Goal: Task Accomplishment & Management: Use online tool/utility

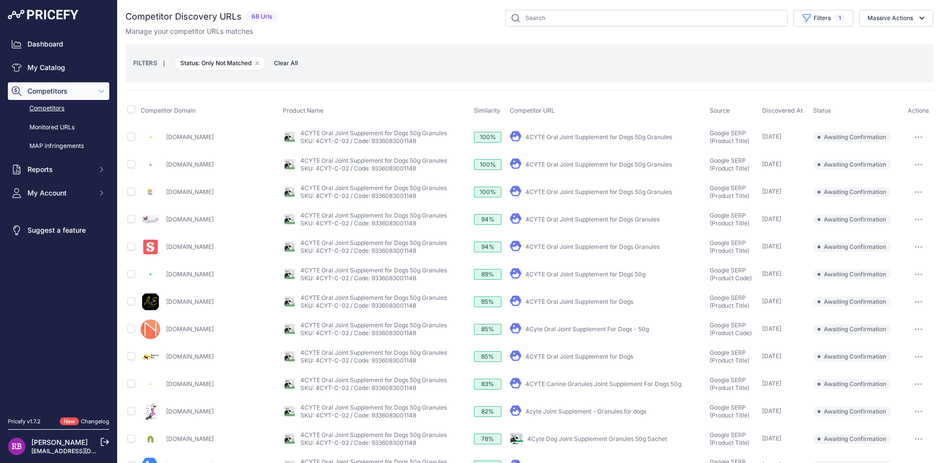
click at [552, 138] on link "4CYTE Oral Joint Supplement for Dogs 50g Granules" at bounding box center [599, 136] width 147 height 7
click at [593, 168] on link "4CYTE Oral Joint Supplement for Dogs 50g Granules" at bounding box center [599, 164] width 147 height 7
click at [544, 140] on link "4CYTE Oral Joint Supplement for Dogs 50g Granules" at bounding box center [599, 136] width 147 height 7
click at [569, 218] on link "4CYTE Oral Joint Supplement for Dogs Granules" at bounding box center [593, 219] width 134 height 7
click at [550, 275] on link "4CYTE Oral Joint Supplement for Dogs 50g" at bounding box center [586, 274] width 120 height 7
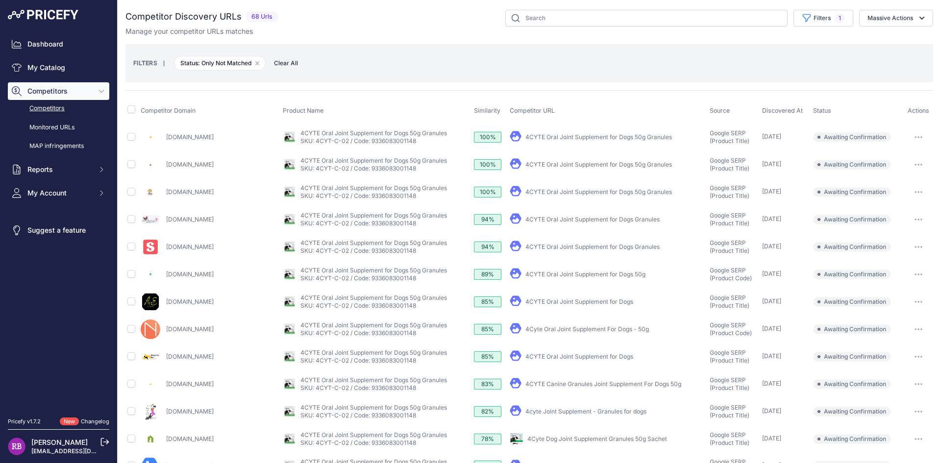
click at [913, 139] on button "button" at bounding box center [919, 137] width 20 height 14
click at [908, 159] on button "Confirm match" at bounding box center [891, 158] width 80 height 16
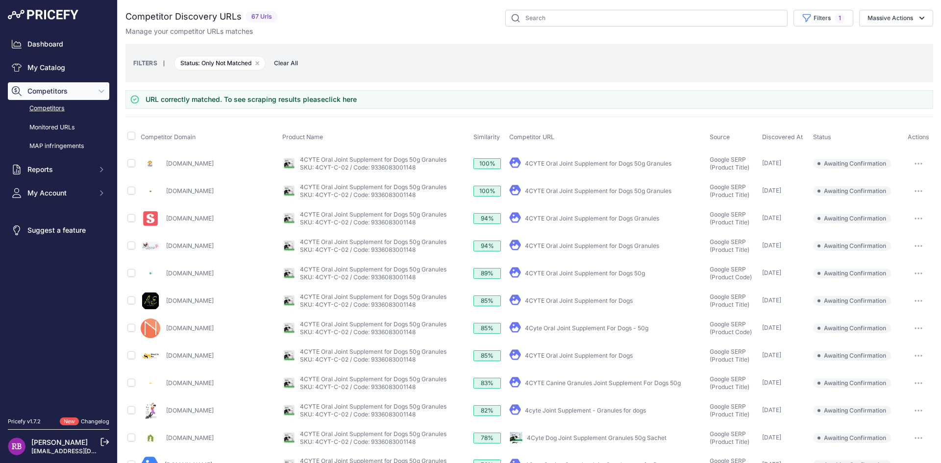
click at [915, 163] on icon "button" at bounding box center [919, 164] width 8 height 2
click at [906, 188] on button "Confirm match" at bounding box center [891, 184] width 80 height 16
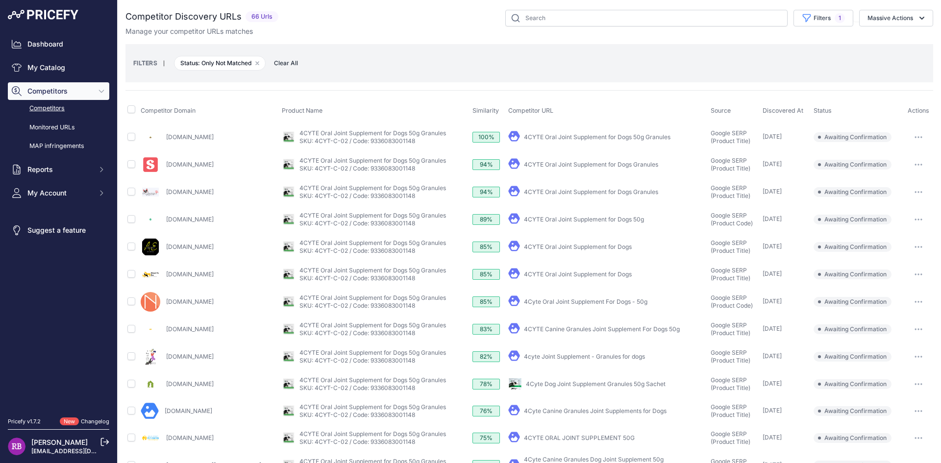
click at [915, 138] on icon "button" at bounding box center [919, 137] width 8 height 2
click at [903, 159] on button "Confirm match" at bounding box center [891, 158] width 80 height 16
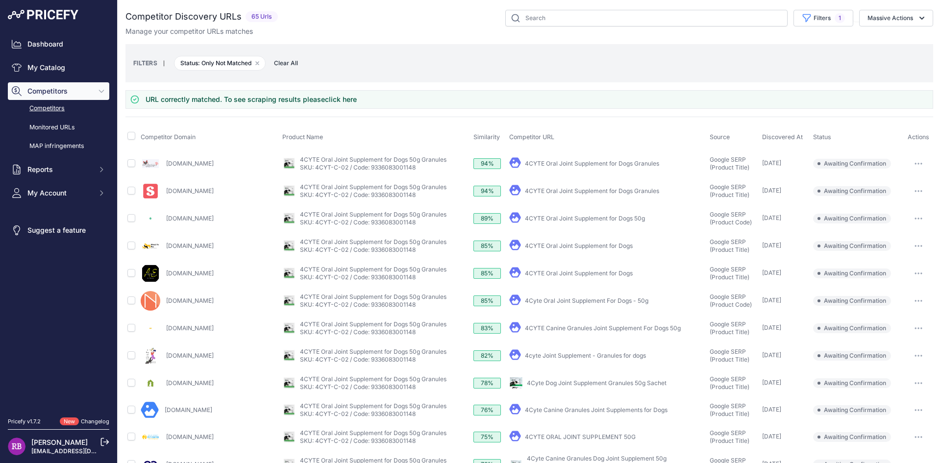
click at [915, 163] on icon "button" at bounding box center [919, 164] width 8 height 2
click at [903, 184] on button "Confirm match" at bounding box center [891, 184] width 80 height 16
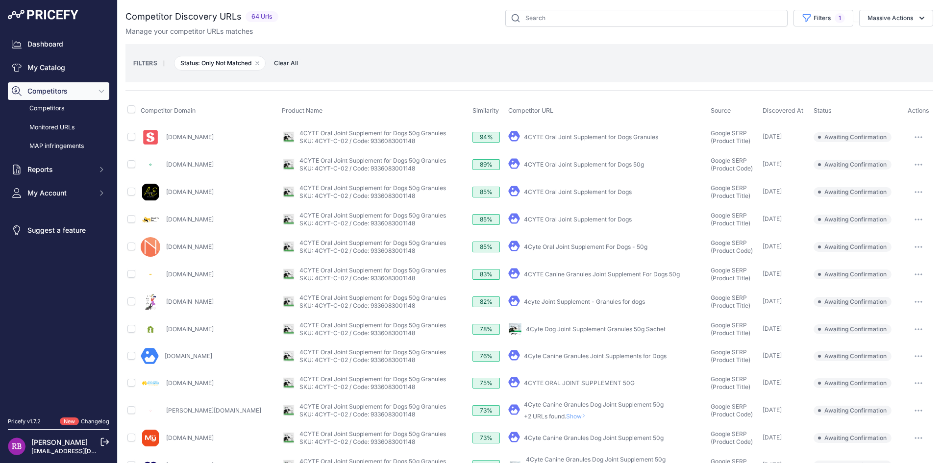
click at [912, 139] on button "button" at bounding box center [919, 137] width 20 height 14
click at [911, 158] on button "Confirm match" at bounding box center [891, 158] width 80 height 16
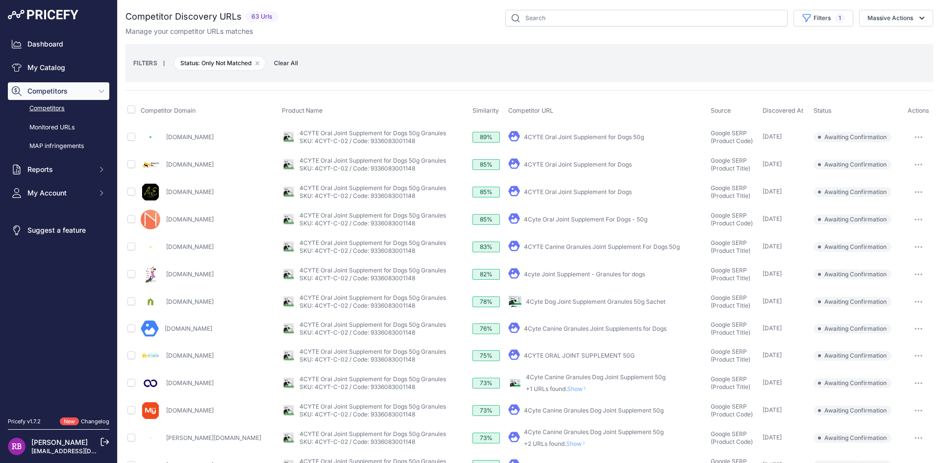
click at [920, 138] on button "button" at bounding box center [919, 137] width 20 height 14
click at [885, 160] on button "Confirm match" at bounding box center [891, 158] width 80 height 16
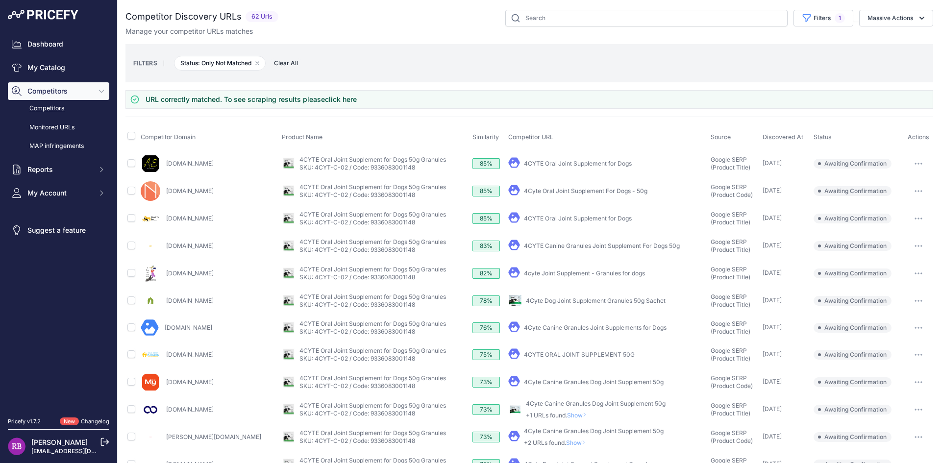
click at [592, 164] on link "4CYTE Oral Joint Supplement for Dogs" at bounding box center [578, 163] width 108 height 7
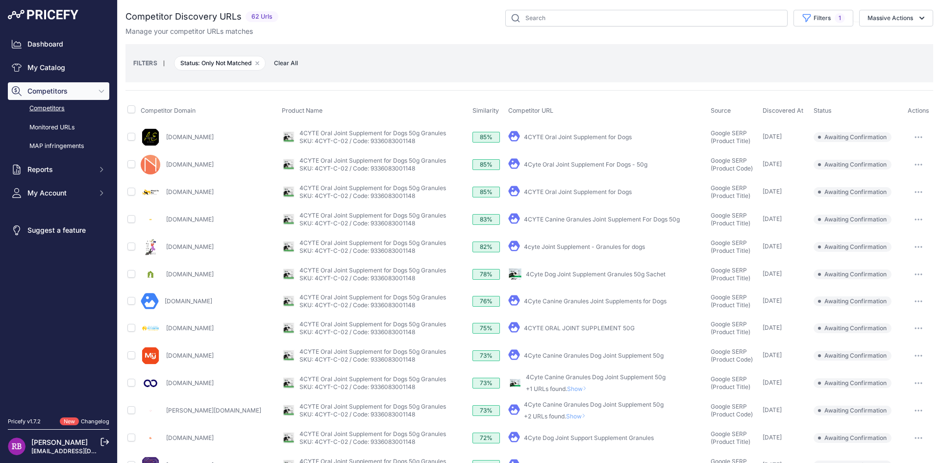
click at [916, 137] on button "button" at bounding box center [919, 137] width 20 height 14
click at [888, 160] on button "Confirm match" at bounding box center [891, 158] width 80 height 16
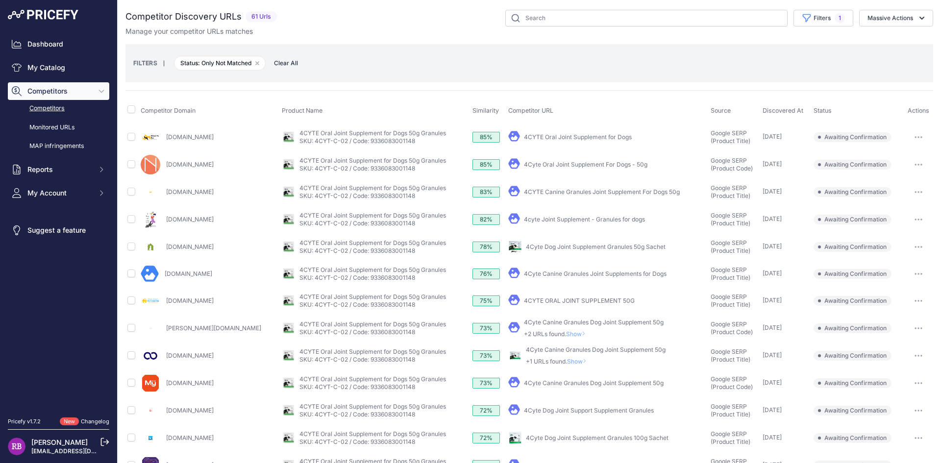
click at [579, 165] on link "4Cyte Oral Joint Supplement For Dogs - 50g" at bounding box center [586, 164] width 124 height 7
click at [919, 165] on icon "button" at bounding box center [919, 164] width 1 height 1
click at [902, 185] on button "Confirm match" at bounding box center [891, 185] width 80 height 16
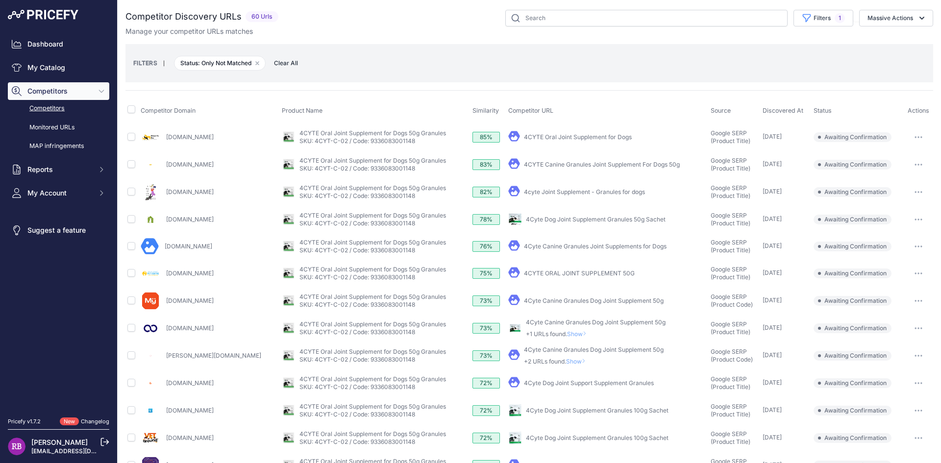
click at [919, 138] on icon "button" at bounding box center [919, 137] width 1 height 1
click at [899, 157] on button "Confirm match" at bounding box center [891, 158] width 80 height 16
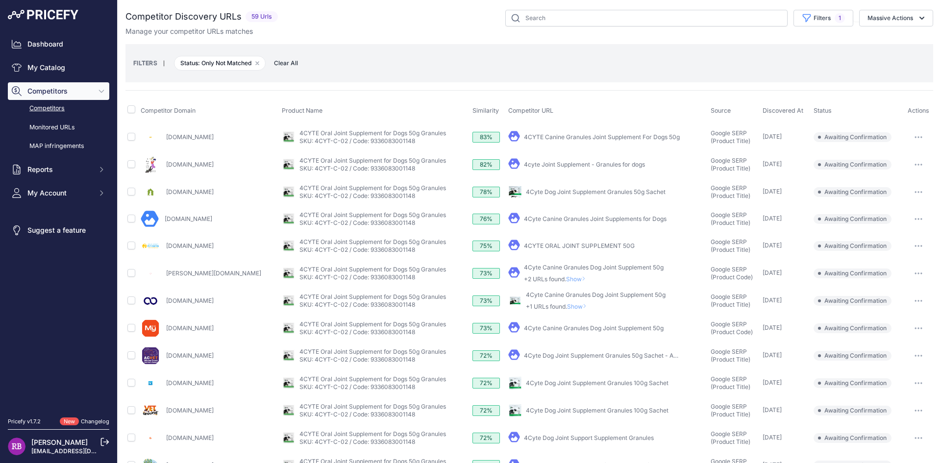
click at [915, 137] on icon "button" at bounding box center [919, 137] width 8 height 2
click at [909, 157] on button "Confirm match" at bounding box center [891, 158] width 80 height 16
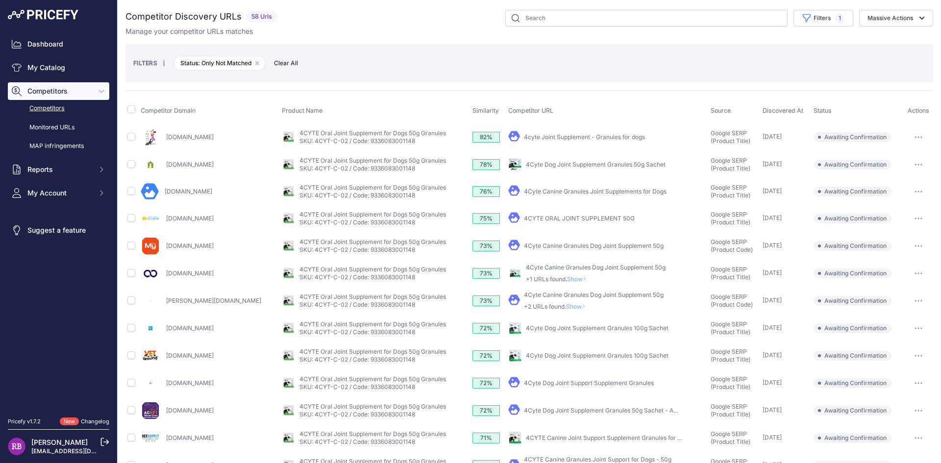
click at [582, 167] on link "4Cyte Dog Joint Supplement Granules 50g Sachet" at bounding box center [596, 164] width 140 height 7
click at [915, 164] on icon "button" at bounding box center [919, 165] width 8 height 2
click at [902, 189] on button "Confirm match" at bounding box center [891, 185] width 80 height 16
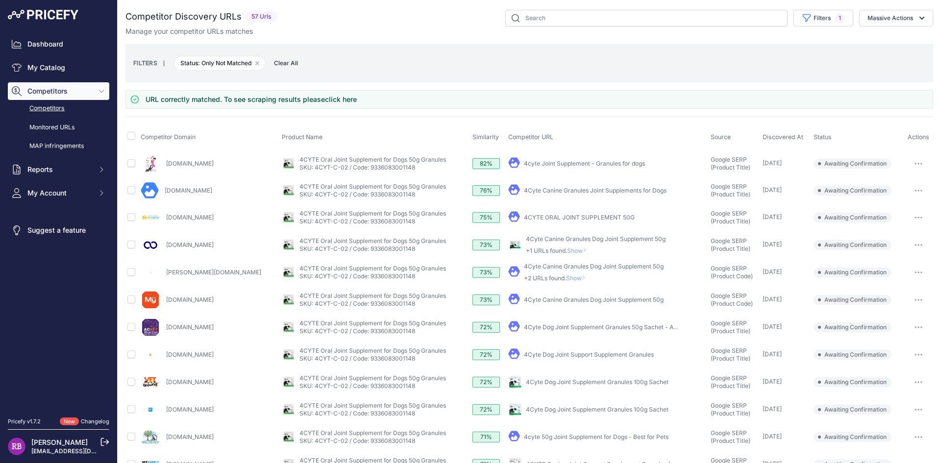
click at [604, 162] on link "4cyte Joint Supplement - Granules for dogs" at bounding box center [584, 163] width 121 height 7
click at [915, 164] on icon "button" at bounding box center [919, 164] width 8 height 2
click at [893, 188] on button "Confirm match" at bounding box center [891, 184] width 80 height 16
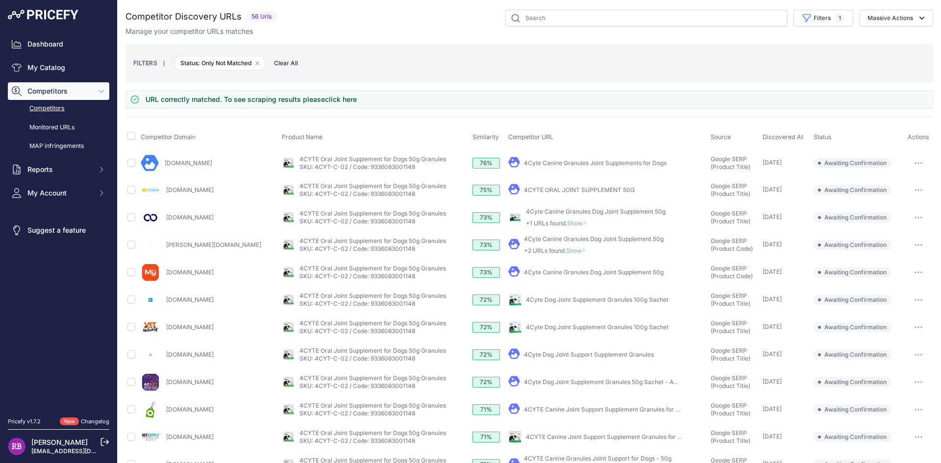
click at [598, 165] on link "4Cyte Canine Granules Joint Supplements for Dogs" at bounding box center [595, 162] width 143 height 7
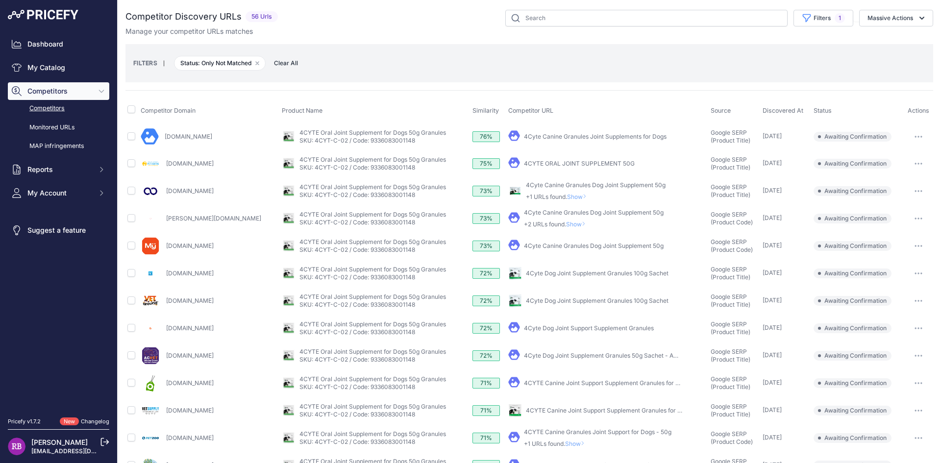
click at [921, 136] on icon "button" at bounding box center [921, 136] width 1 height 1
click at [900, 156] on button "Confirm match" at bounding box center [891, 158] width 80 height 16
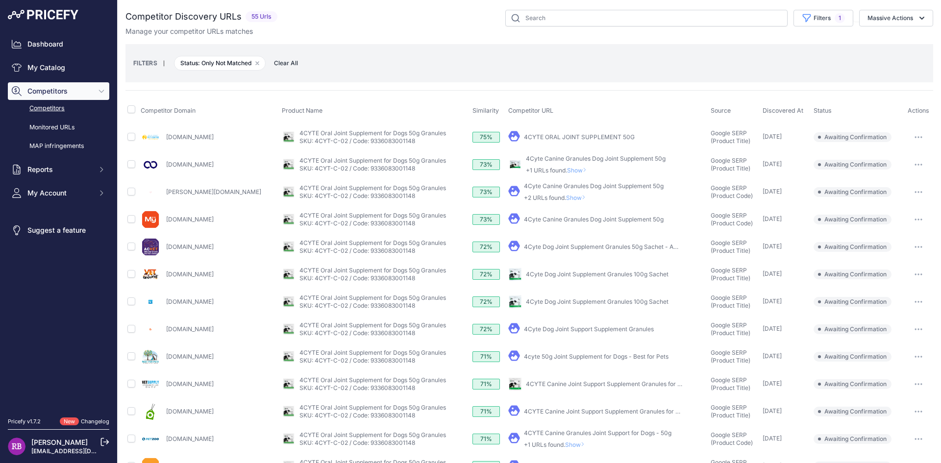
click at [921, 165] on icon "button" at bounding box center [921, 164] width 1 height 1
click at [607, 158] on link "4Cyte Canine Granules Dog Joint Supplement 50g" at bounding box center [596, 158] width 140 height 7
click at [915, 165] on icon "button" at bounding box center [919, 165] width 8 height 2
click at [912, 185] on button "Confirm match" at bounding box center [891, 185] width 80 height 16
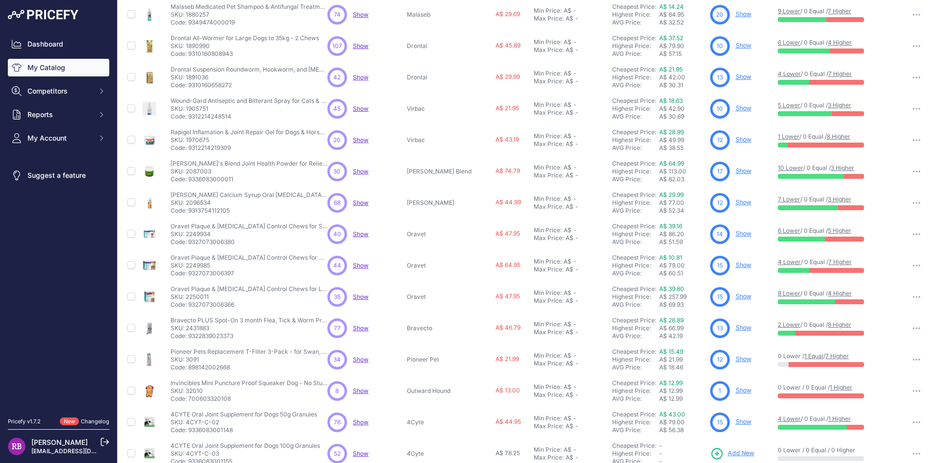
scroll to position [125, 0]
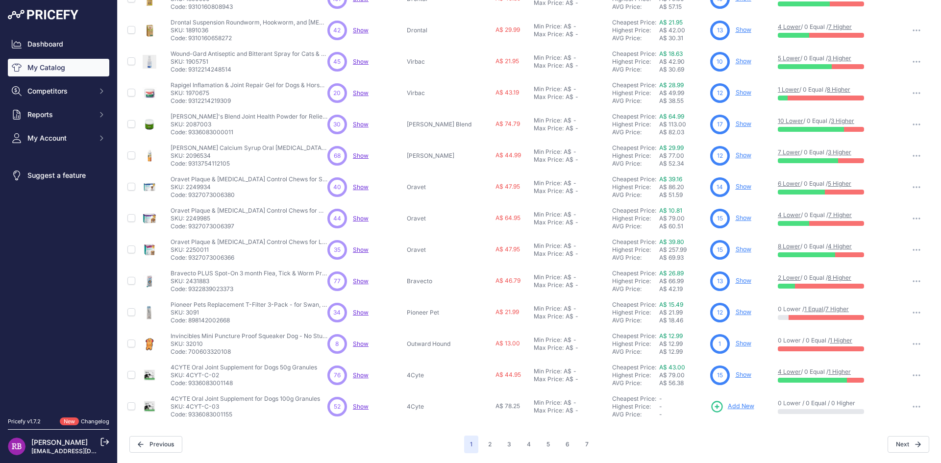
click at [358, 407] on span "Show" at bounding box center [361, 406] width 16 height 7
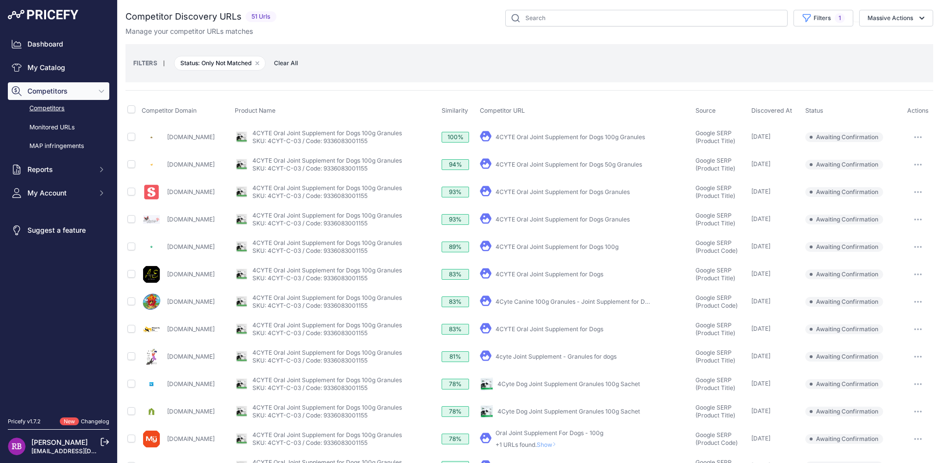
click at [910, 138] on button "button" at bounding box center [918, 137] width 20 height 14
click at [897, 158] on button "Confirm match" at bounding box center [891, 158] width 80 height 16
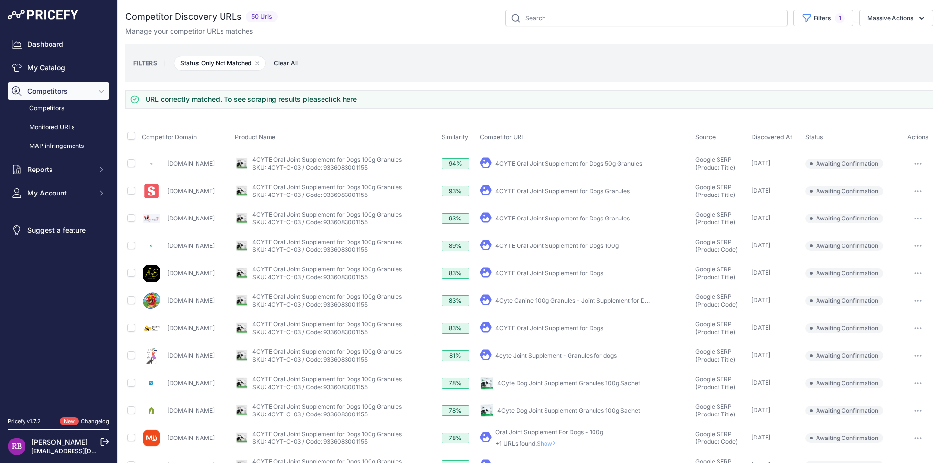
click at [597, 163] on link "4CYTE Oral Joint Supplement for Dogs 50g Granules" at bounding box center [569, 163] width 147 height 7
click at [915, 165] on button "button" at bounding box center [918, 164] width 20 height 14
click at [907, 199] on button "Exclude match" at bounding box center [891, 200] width 80 height 16
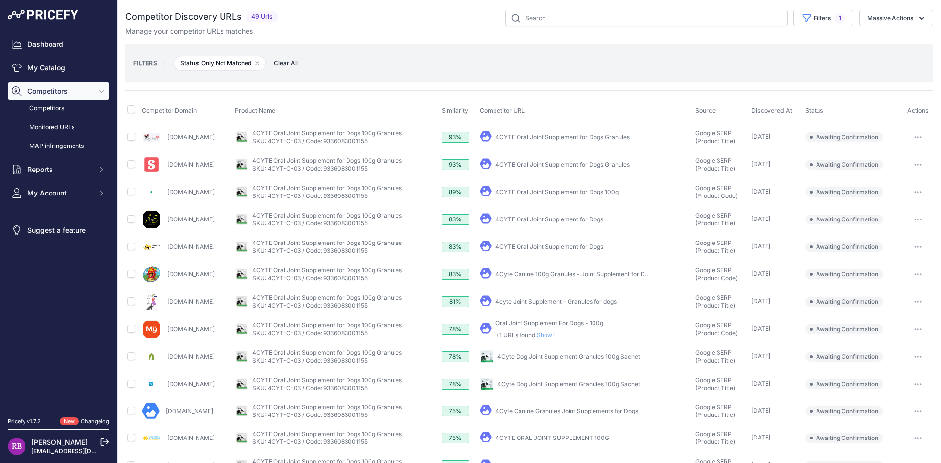
click at [603, 138] on link "4CYTE Oral Joint Supplement for Dogs Granules" at bounding box center [563, 136] width 134 height 7
click at [550, 166] on link "4CYTE Oral Joint Supplement for Dogs Granules" at bounding box center [563, 164] width 134 height 7
click at [562, 193] on link "4CYTE Oral Joint Supplement for Dogs 100g" at bounding box center [557, 191] width 123 height 7
click at [918, 192] on icon "button" at bounding box center [918, 192] width 1 height 1
click at [0, 0] on button "Confirm match" at bounding box center [0, 0] width 0 height 0
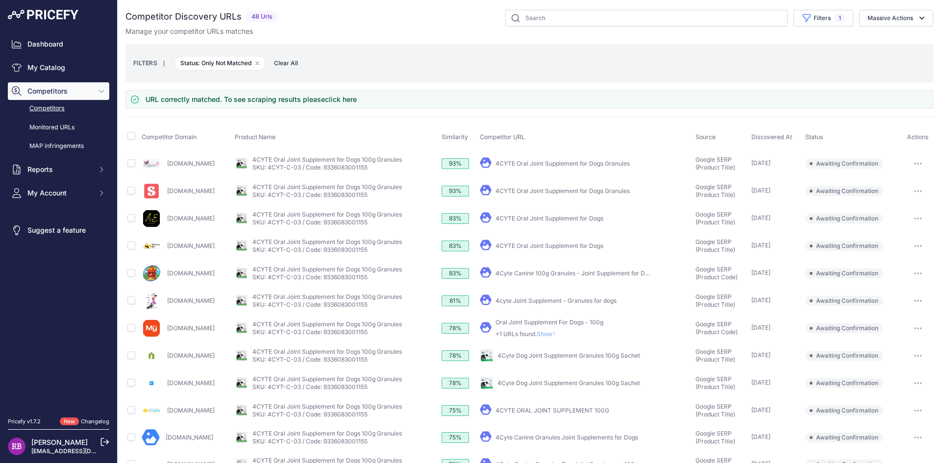
click at [603, 218] on link "4CYTE Oral Joint Supplement for Dogs" at bounding box center [550, 218] width 108 height 7
click at [916, 219] on button "button" at bounding box center [918, 219] width 20 height 14
click at [0, 0] on button "Confirm match" at bounding box center [0, 0] width 0 height 0
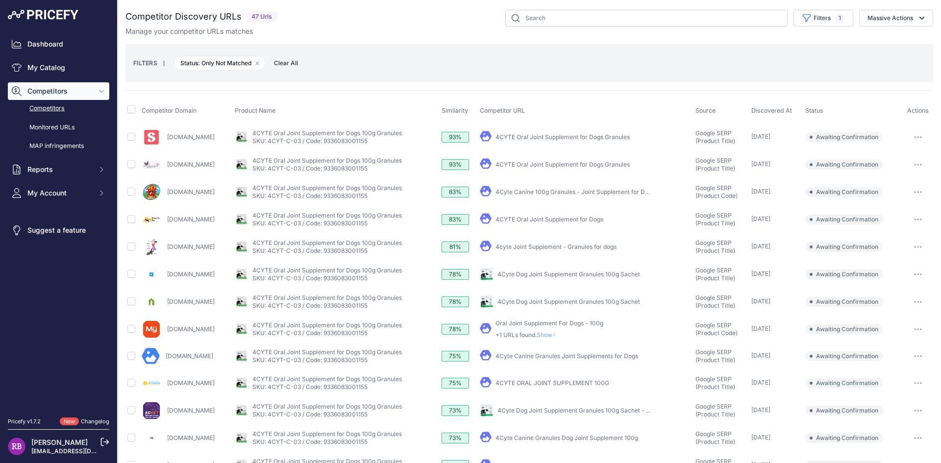
click at [915, 193] on icon "button" at bounding box center [915, 192] width 1 height 1
click at [0, 0] on button "Confirm match" at bounding box center [0, 0] width 0 height 0
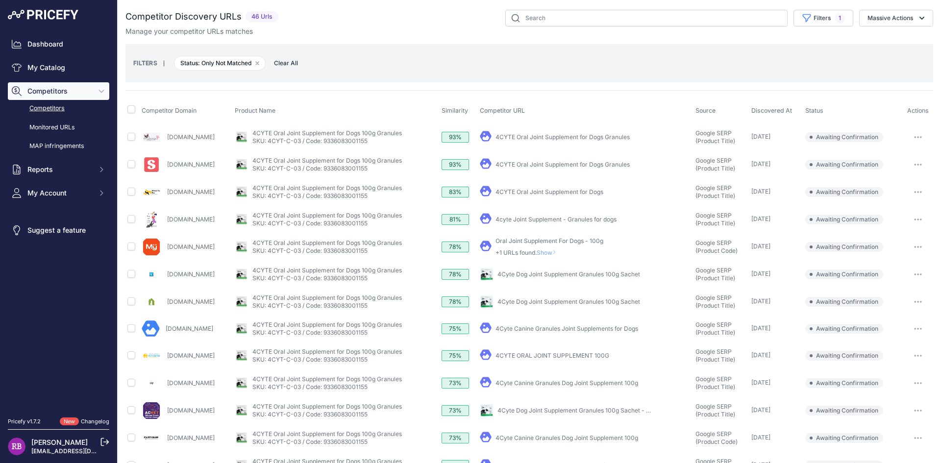
click at [566, 194] on link "4CYTE Oral Joint Supplement for Dogs" at bounding box center [550, 191] width 108 height 7
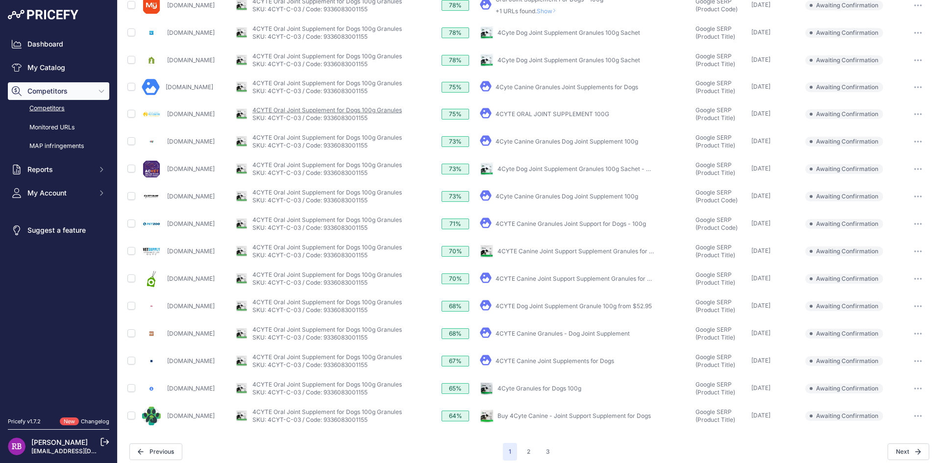
scroll to position [249, 0]
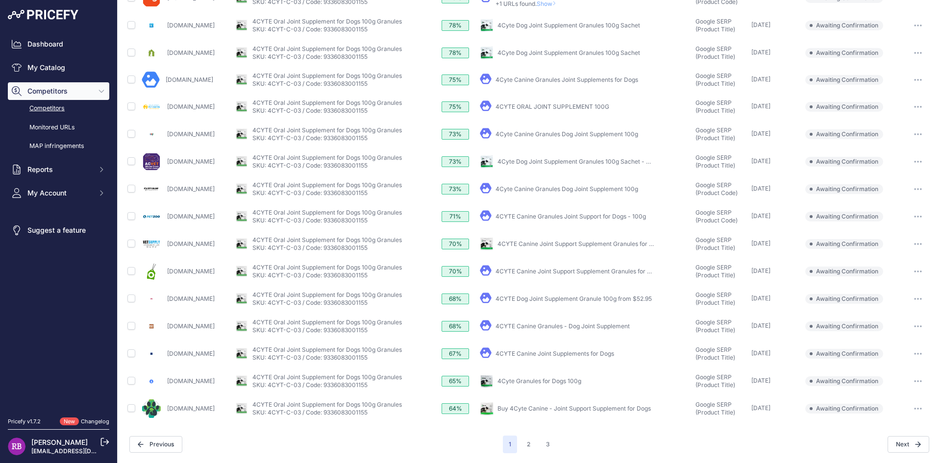
click at [908, 381] on button "button" at bounding box center [918, 382] width 20 height 14
click at [0, 0] on button "Confirm match" at bounding box center [0, 0] width 0 height 0
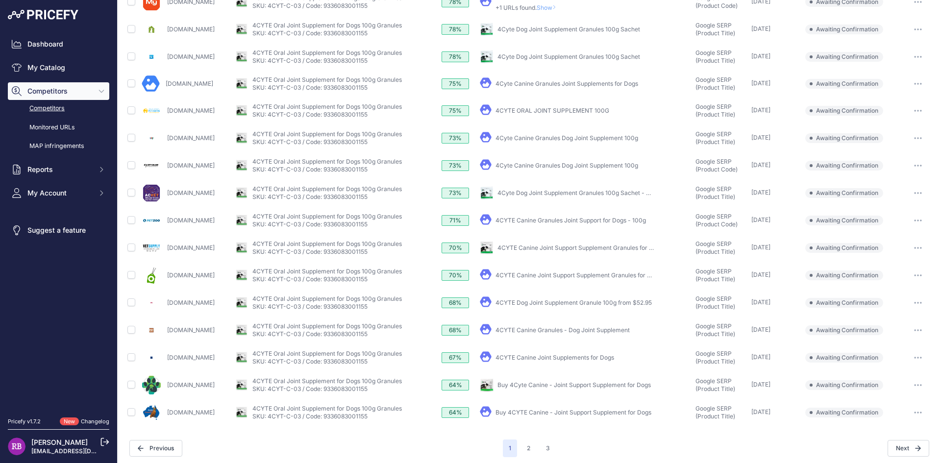
scroll to position [276, 0]
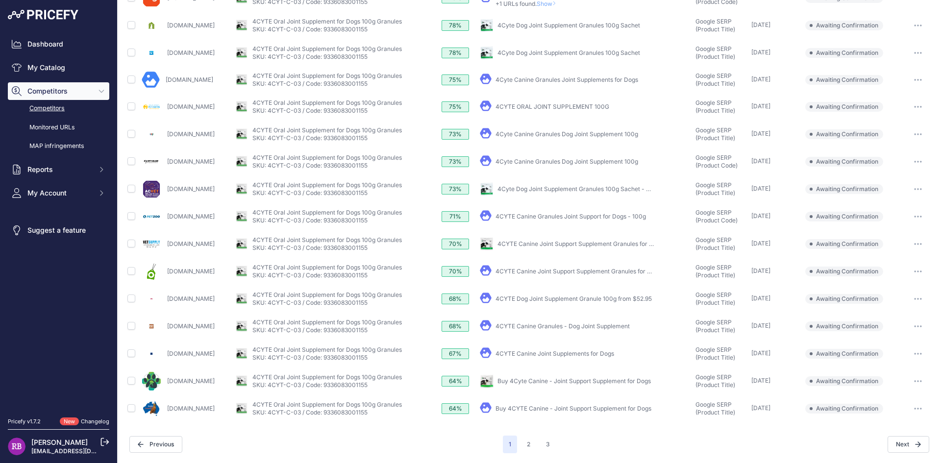
click at [658, 272] on link "4CYTE Canine Joint Support Supplement Granules for Dog" at bounding box center [577, 271] width 163 height 7
click at [921, 216] on icon "button" at bounding box center [921, 216] width 1 height 1
click at [0, 0] on button "Confirm match" at bounding box center [0, 0] width 0 height 0
click at [914, 190] on icon "button" at bounding box center [918, 189] width 8 height 2
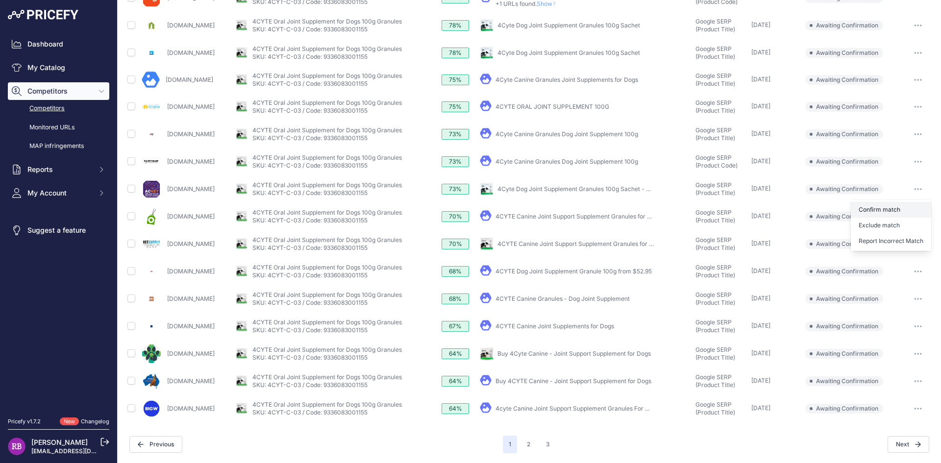
click at [0, 0] on button "Confirm match" at bounding box center [0, 0] width 0 height 0
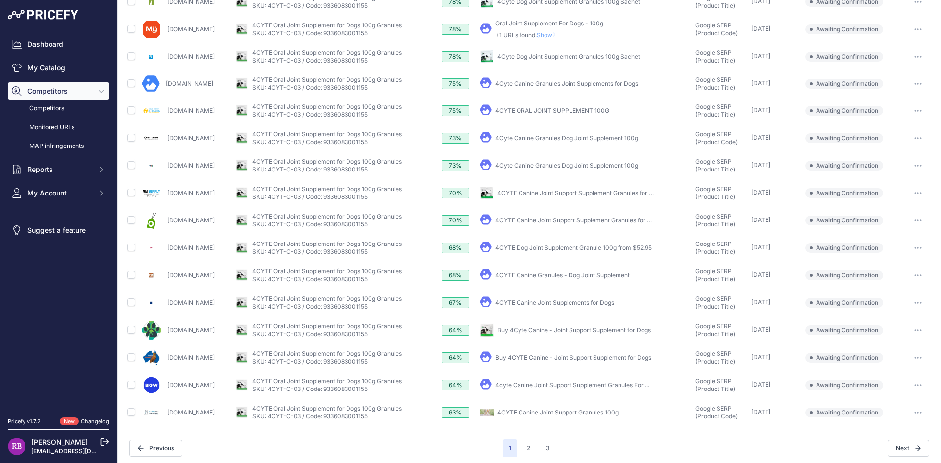
scroll to position [276, 0]
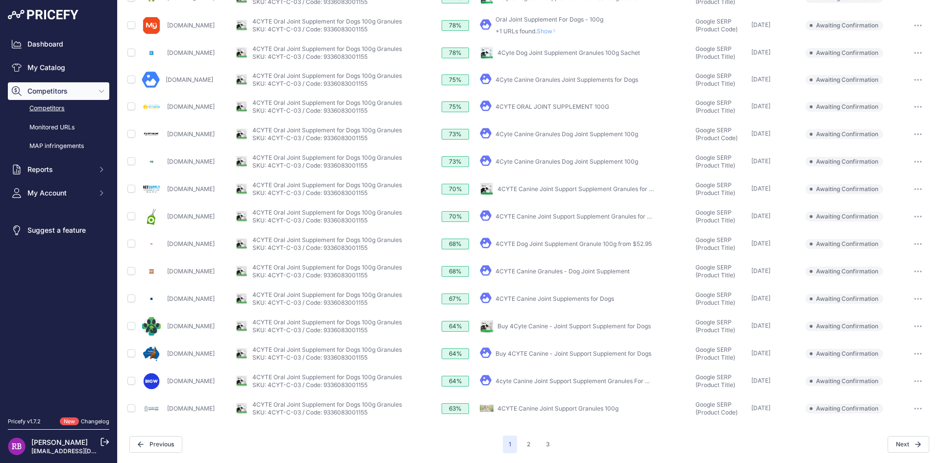
click at [913, 164] on button "button" at bounding box center [918, 162] width 20 height 14
click at [0, 0] on button "Confirm match" at bounding box center [0, 0] width 0 height 0
click at [918, 134] on icon "button" at bounding box center [918, 134] width 1 height 1
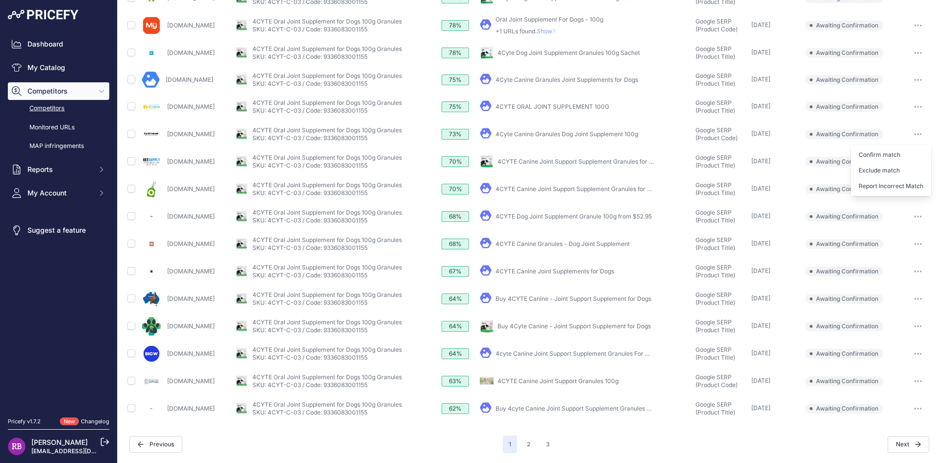
scroll to position [249, 0]
click at [0, 0] on button "Confirm match" at bounding box center [0, 0] width 0 height 0
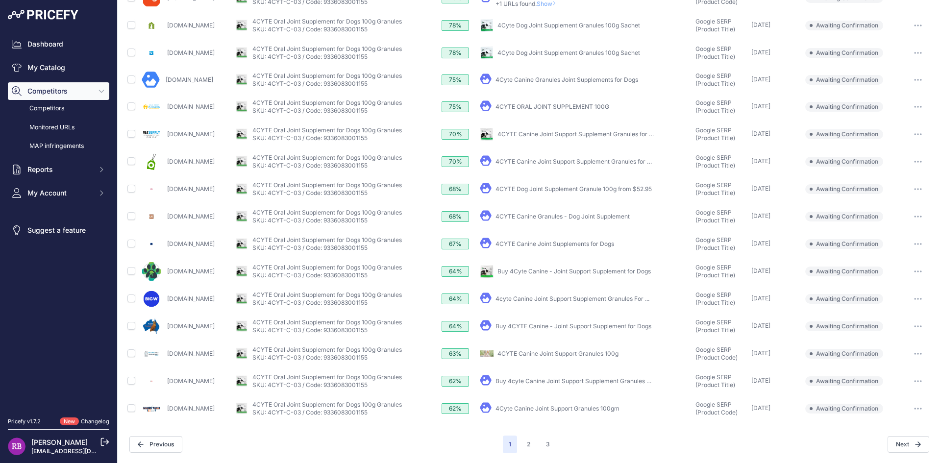
click at [918, 106] on icon "button" at bounding box center [918, 106] width 1 height 1
click at [0, 0] on button "Confirm match" at bounding box center [0, 0] width 0 height 0
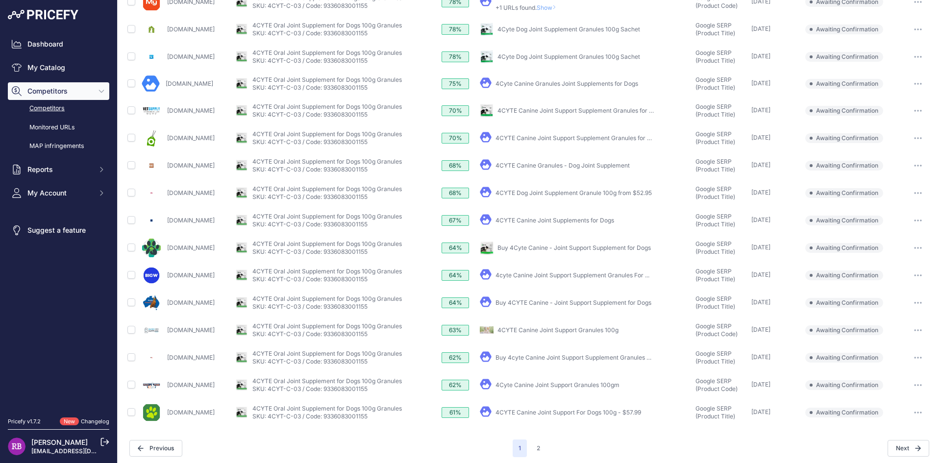
scroll to position [276, 0]
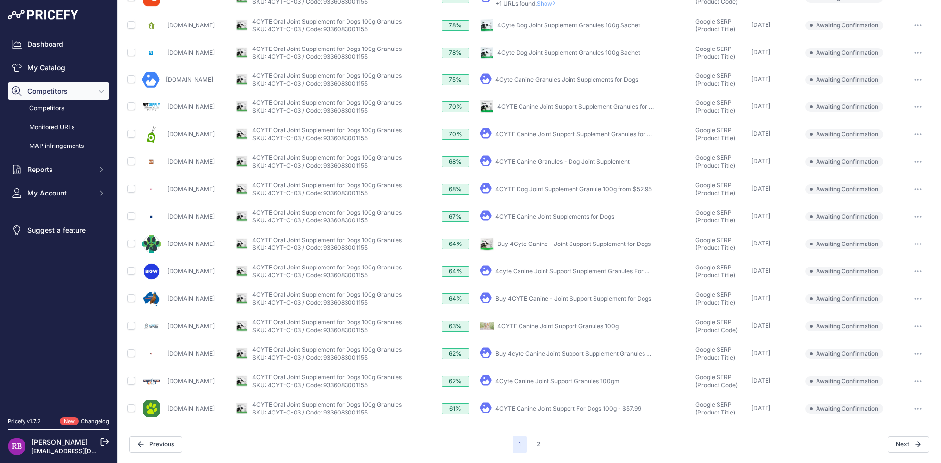
click at [915, 326] on icon "button" at bounding box center [915, 326] width 1 height 1
click at [0, 0] on button "Confirm match" at bounding box center [0, 0] width 0 height 0
click at [918, 354] on icon "button" at bounding box center [918, 353] width 1 height 1
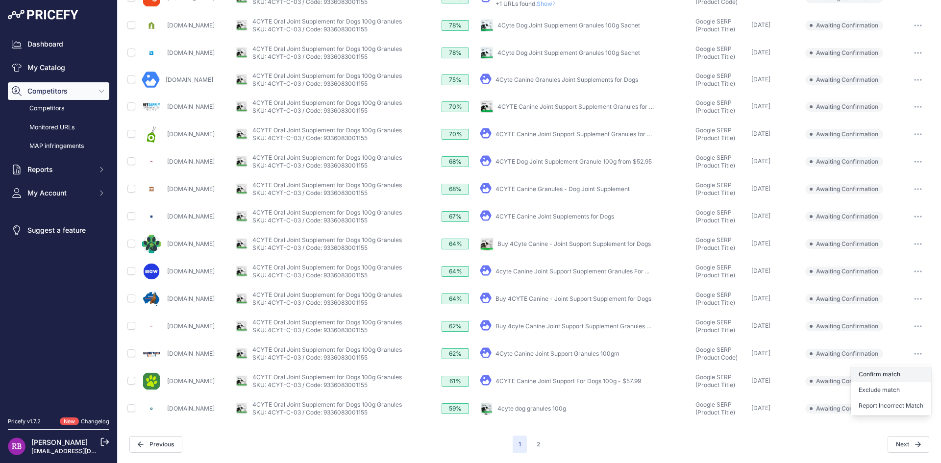
click at [0, 0] on button "Confirm match" at bounding box center [0, 0] width 0 height 0
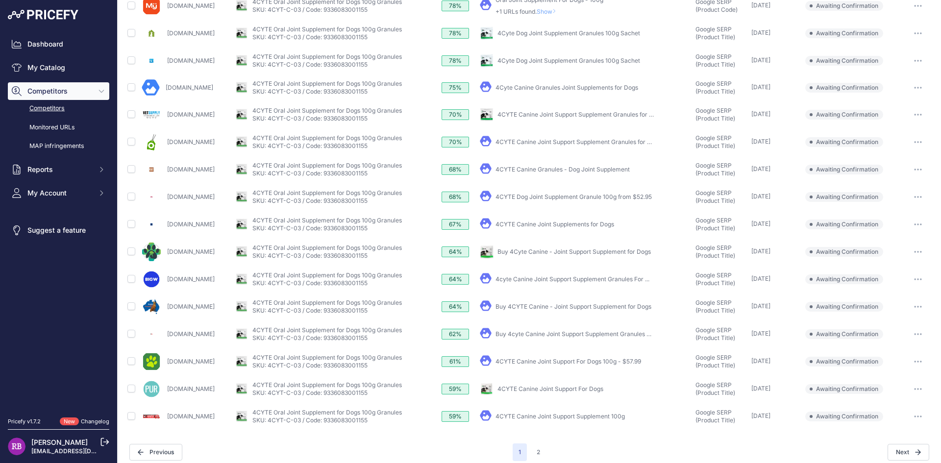
scroll to position [276, 0]
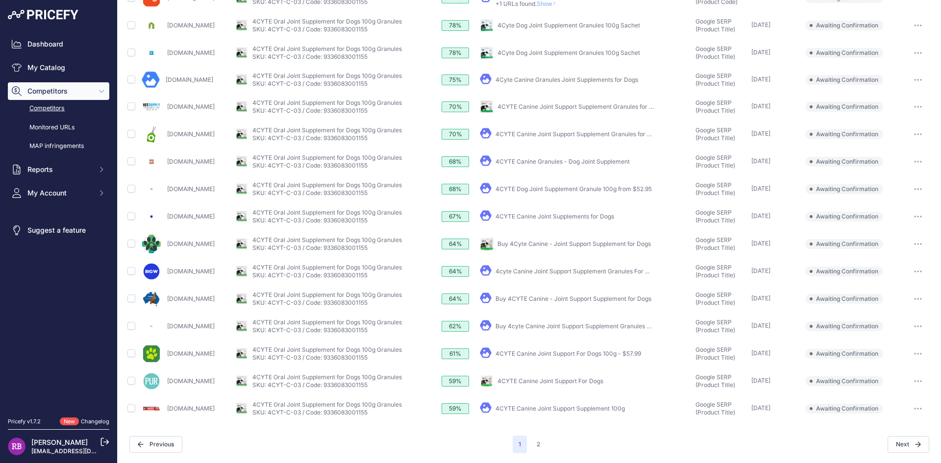
click at [909, 355] on button "button" at bounding box center [918, 354] width 20 height 14
click at [0, 0] on button "Confirm match" at bounding box center [0, 0] width 0 height 0
click at [914, 380] on icon "button" at bounding box center [918, 381] width 8 height 2
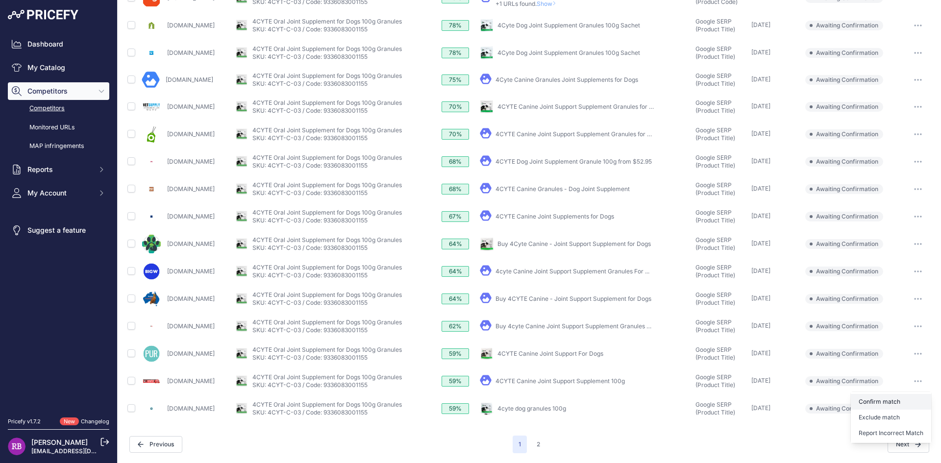
click at [0, 0] on button "Confirm match" at bounding box center [0, 0] width 0 height 0
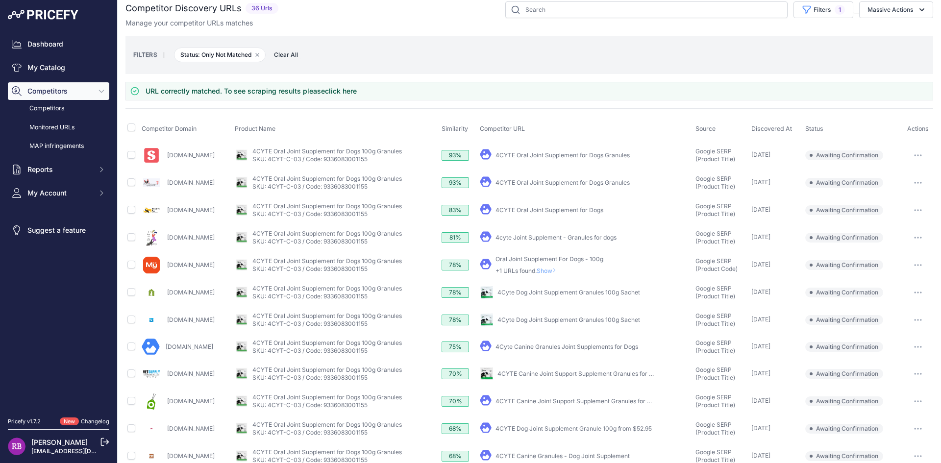
scroll to position [0, 0]
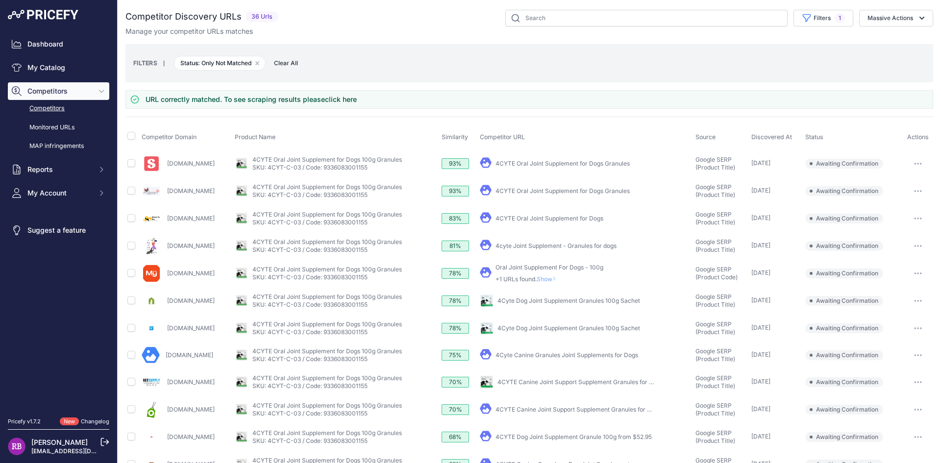
click at [914, 163] on icon "button" at bounding box center [918, 164] width 8 height 2
click at [903, 185] on button "Confirm match" at bounding box center [891, 184] width 80 height 16
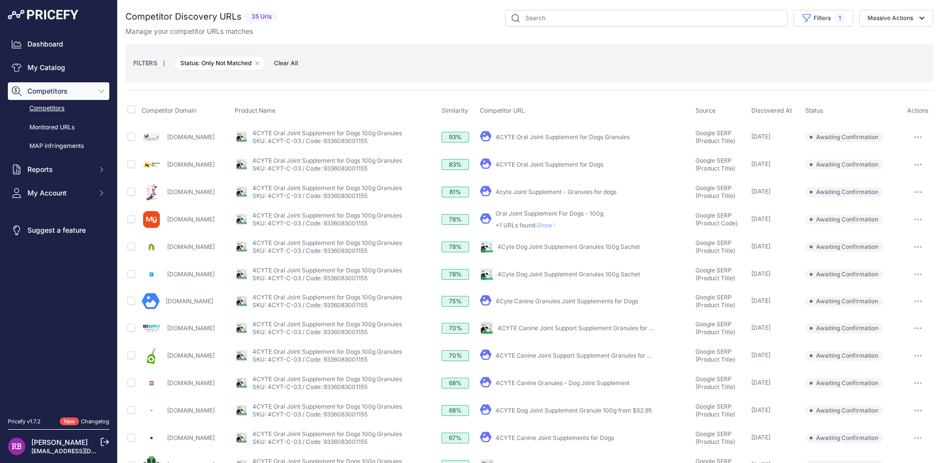
click at [914, 138] on icon "button" at bounding box center [918, 137] width 8 height 2
click at [908, 160] on button "Confirm match" at bounding box center [891, 158] width 80 height 16
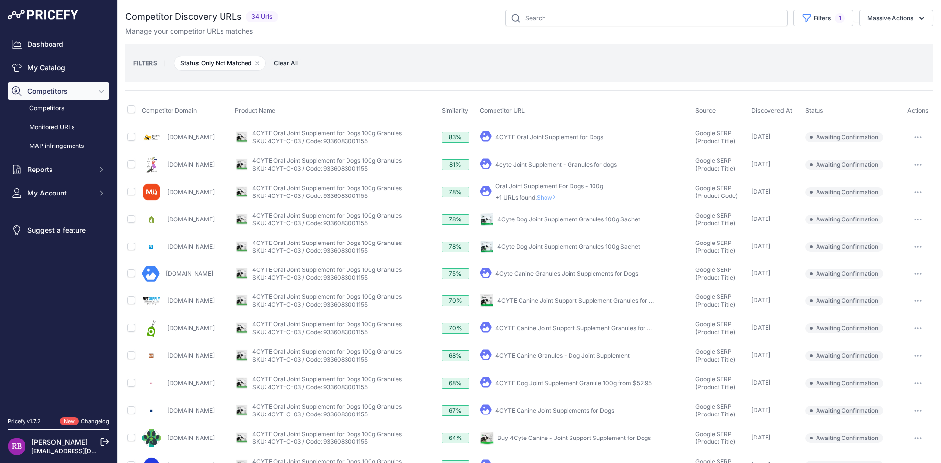
click at [916, 137] on button "button" at bounding box center [918, 137] width 20 height 14
click at [897, 156] on button "Confirm match" at bounding box center [891, 158] width 80 height 16
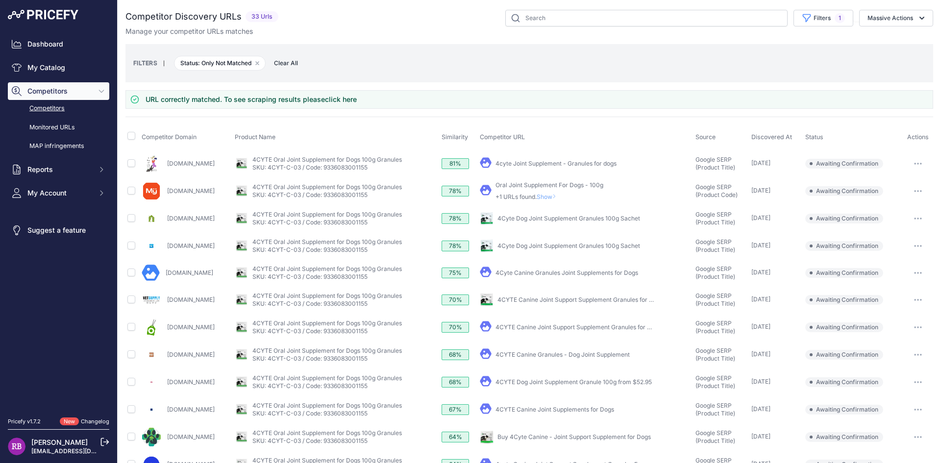
click at [914, 164] on icon "button" at bounding box center [918, 164] width 8 height 2
click at [906, 187] on button "Confirm match" at bounding box center [891, 184] width 80 height 16
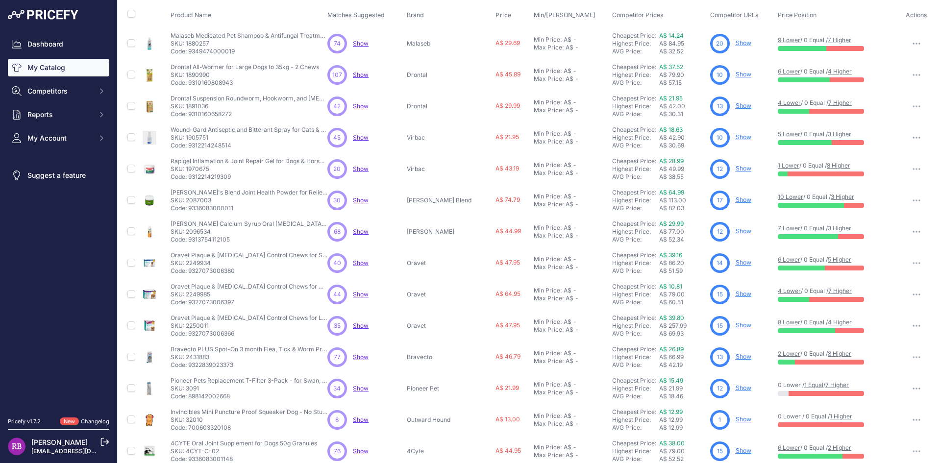
scroll to position [125, 0]
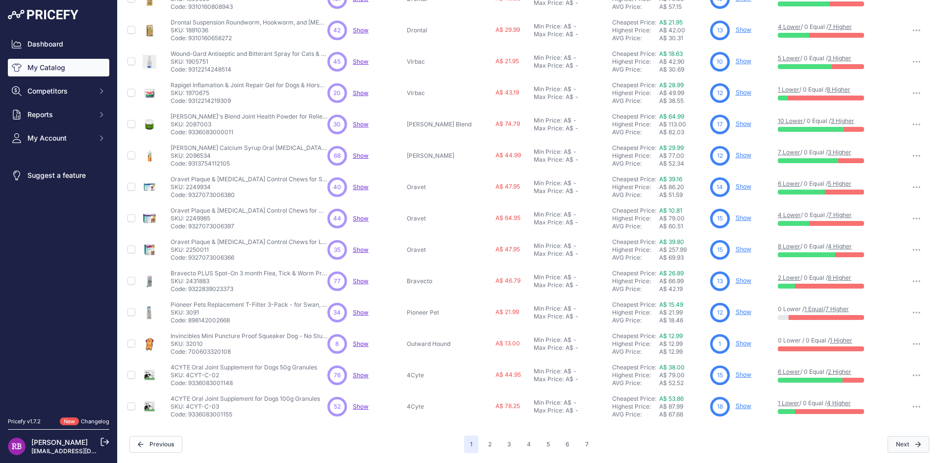
click at [894, 446] on button "Next" at bounding box center [909, 444] width 42 height 17
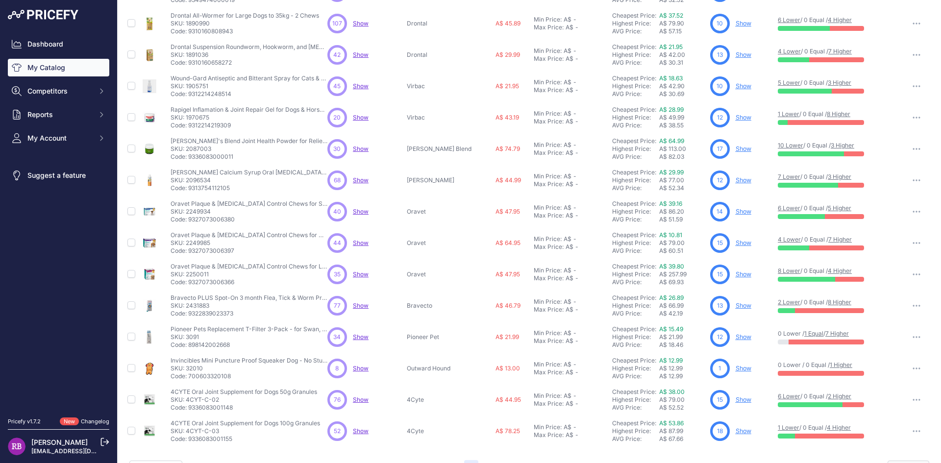
scroll to position [150, 0]
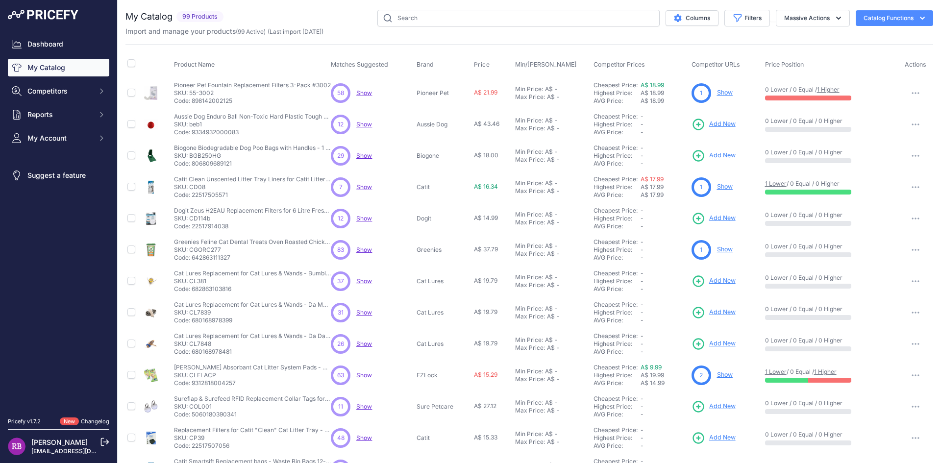
click at [360, 92] on span "Show" at bounding box center [364, 92] width 16 height 7
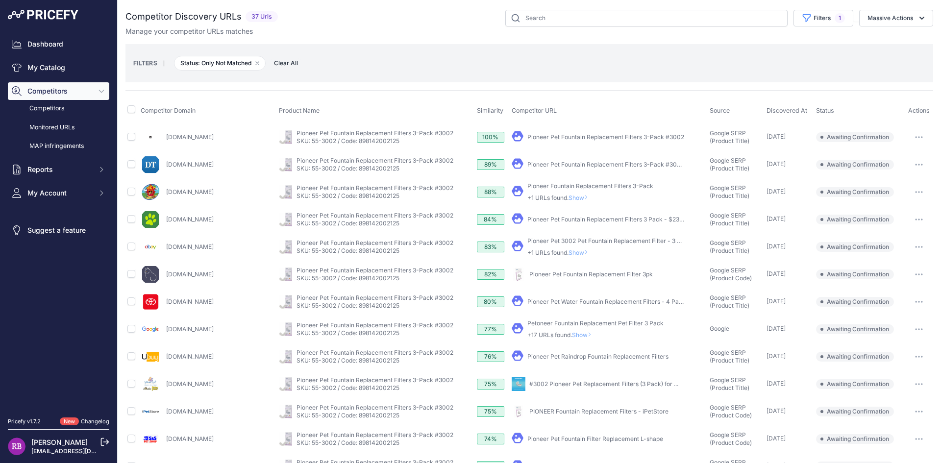
click at [569, 139] on link "Pioneer Pet Fountain Replacement Filters 3-Pack #3002" at bounding box center [605, 136] width 157 height 7
click at [916, 138] on button "button" at bounding box center [919, 137] width 20 height 14
click at [902, 172] on button "Exclude match" at bounding box center [891, 174] width 80 height 16
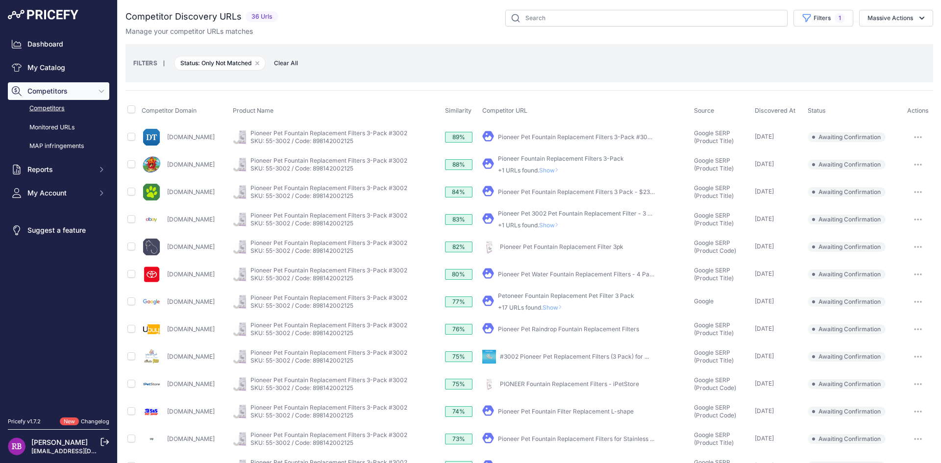
click at [601, 134] on link "Pioneer Pet Fountain Replacement Filters 3-Pack #3002 | Pet Food ..." at bounding box center [594, 136] width 192 height 7
click at [910, 139] on button "button" at bounding box center [918, 137] width 20 height 14
click at [907, 172] on button "Exclude match" at bounding box center [891, 174] width 80 height 16
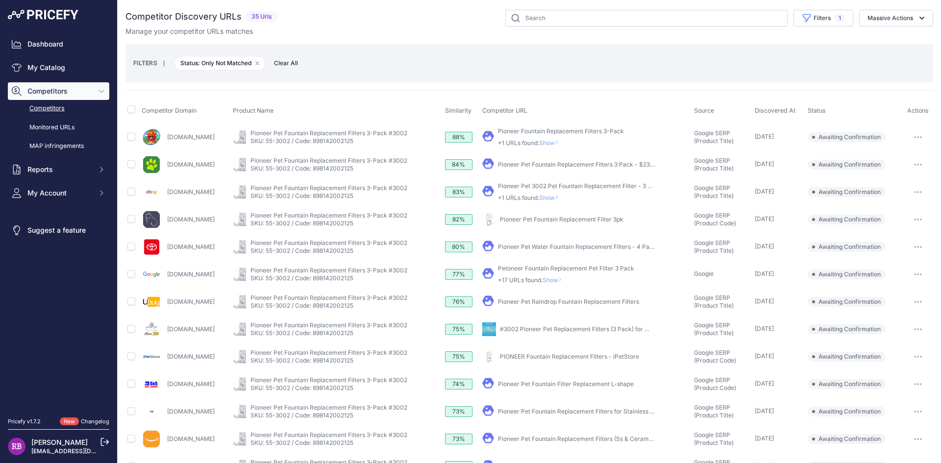
click at [914, 165] on icon "button" at bounding box center [918, 165] width 8 height 2
click at [905, 184] on button "Confirm match" at bounding box center [891, 185] width 80 height 16
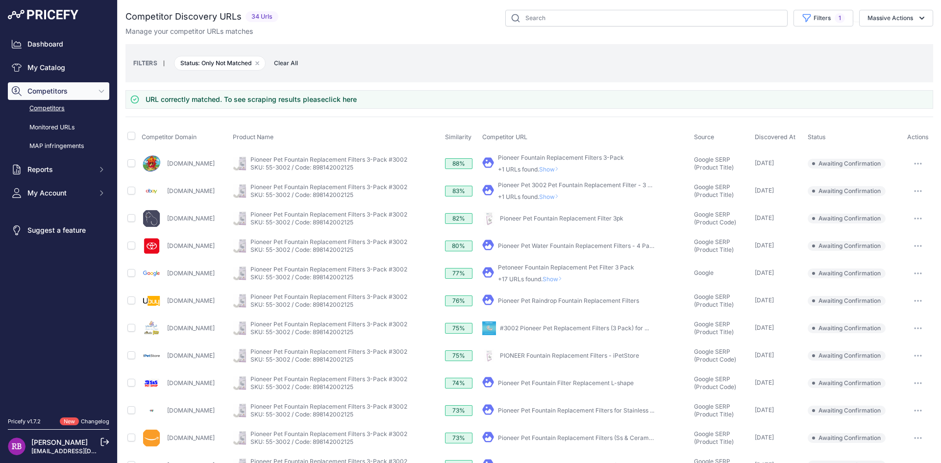
click at [569, 156] on link "Pioneer Fountain Replacement Filters 3-Pack" at bounding box center [561, 157] width 126 height 7
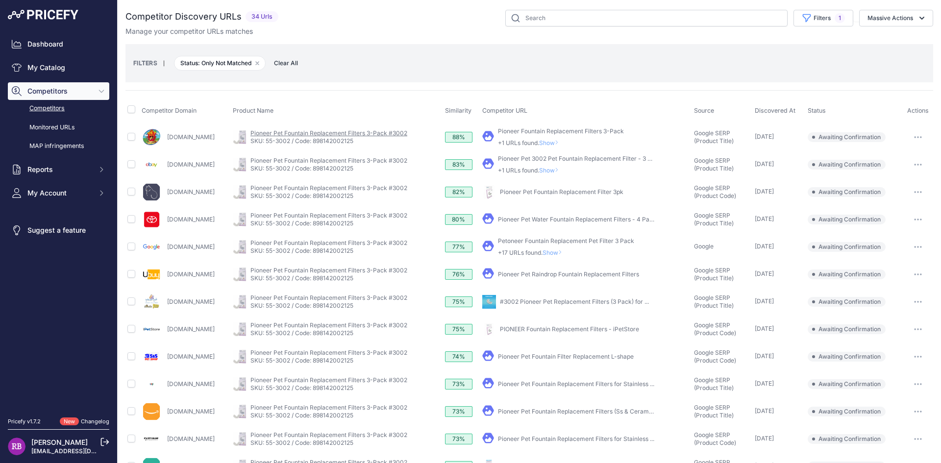
click at [353, 132] on link "Pioneer Pet Fountain Replacement Filters 3-Pack #3002" at bounding box center [329, 132] width 157 height 7
click at [539, 159] on link "Pioneer Pet 3002 Pet Fountain Replacement Filter - 3 Pack ..." at bounding box center [583, 158] width 170 height 7
click at [538, 192] on link "Pioneer Pet Fountain Replacement Filter 3pk" at bounding box center [562, 191] width 124 height 7
click at [915, 192] on icon "button" at bounding box center [915, 192] width 1 height 1
click at [0, 0] on button "Confirm match" at bounding box center [0, 0] width 0 height 0
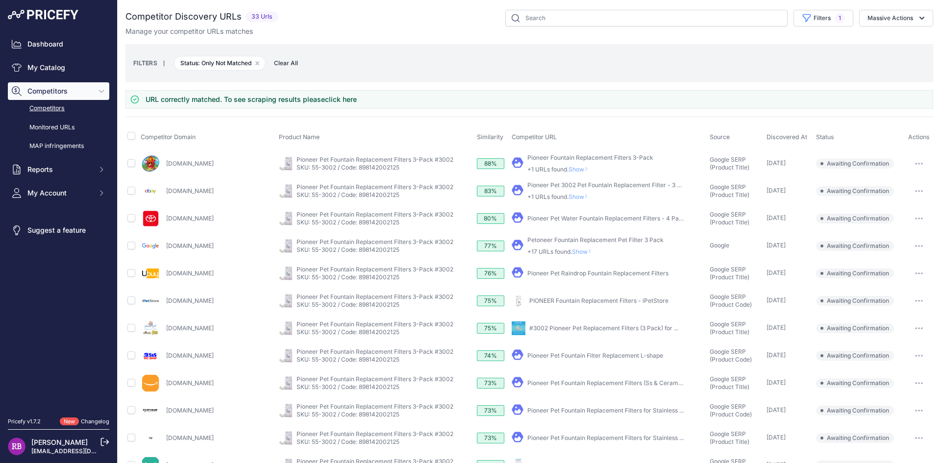
click at [569, 171] on span "Show" at bounding box center [581, 169] width 24 height 7
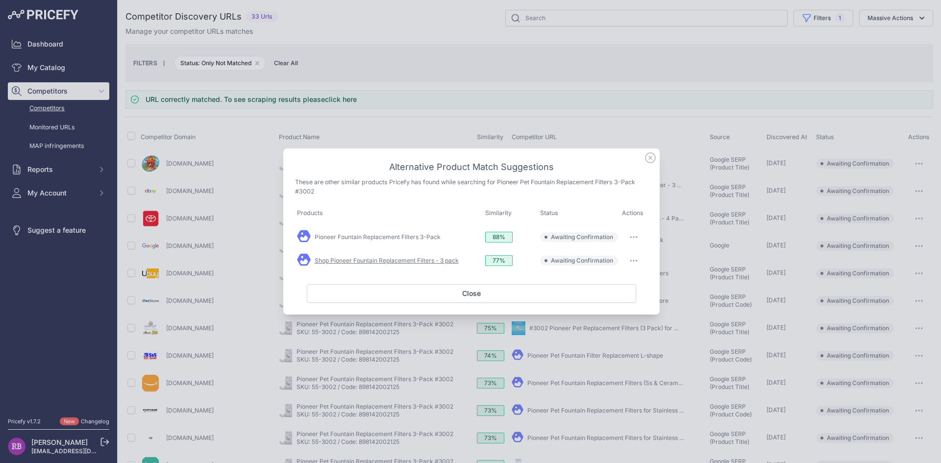
click at [419, 261] on link "Shop Pioneer Fountain Replacement Filters - 3 pack" at bounding box center [387, 260] width 144 height 7
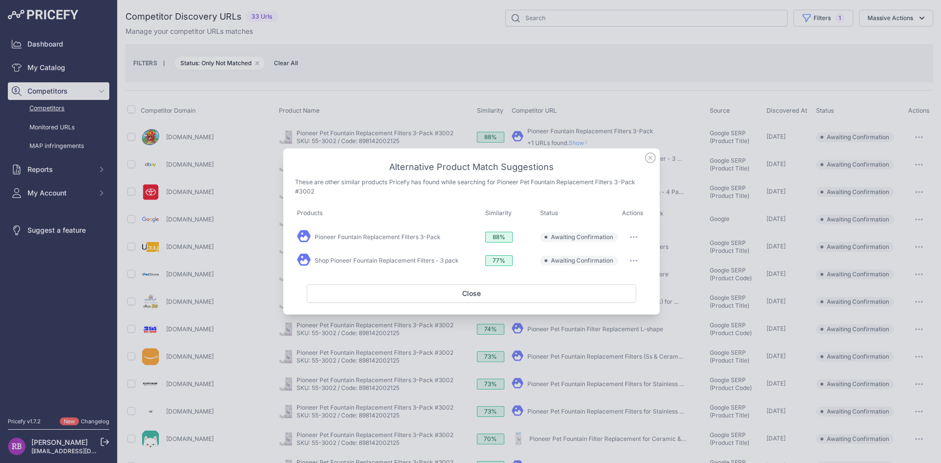
click at [635, 260] on icon "button" at bounding box center [634, 261] width 8 height 2
click at [622, 284] on button "Match This" at bounding box center [614, 282] width 63 height 16
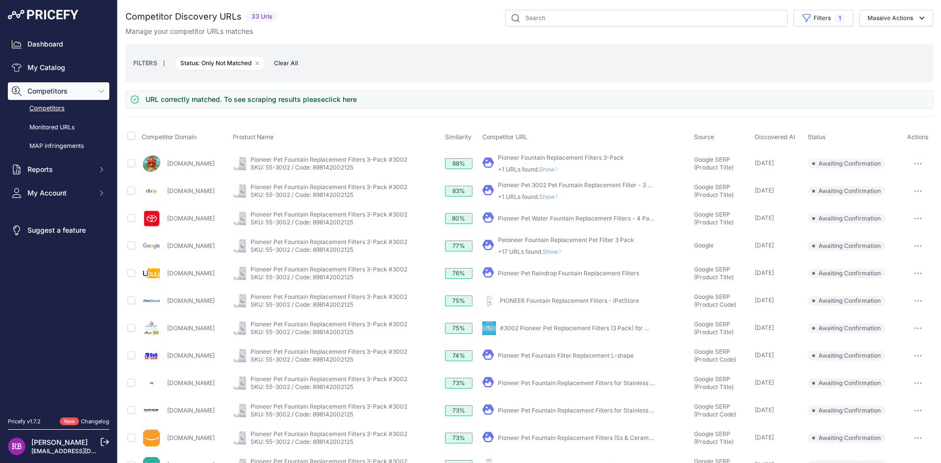
click at [563, 169] on span "Show" at bounding box center [551, 169] width 24 height 7
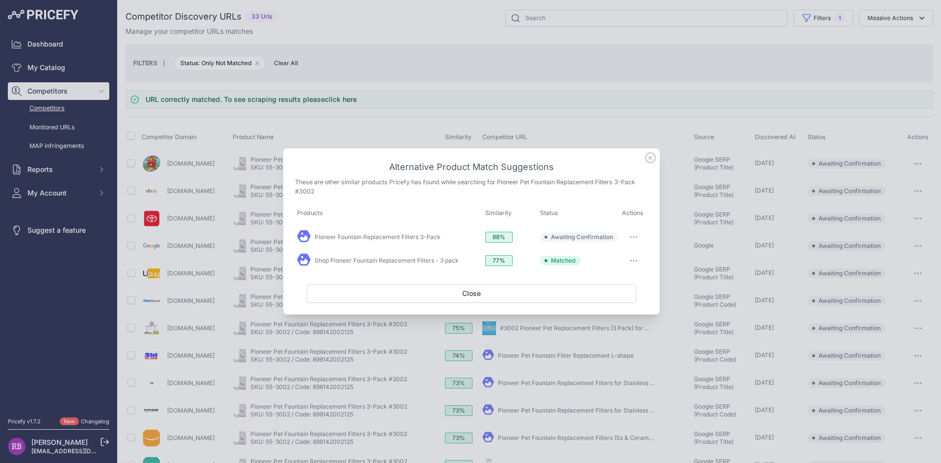
click at [635, 261] on icon "button" at bounding box center [634, 261] width 8 height 2
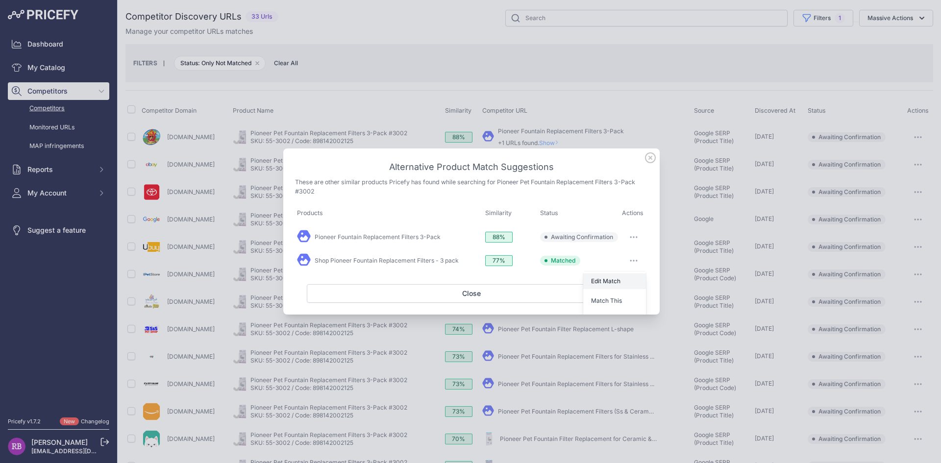
click at [603, 282] on span "Edit Match" at bounding box center [605, 280] width 29 height 7
click at [385, 239] on link "Pioneer Fountain Replacement Filters 3-Pack" at bounding box center [378, 236] width 126 height 7
click at [636, 237] on icon "button" at bounding box center [634, 237] width 8 height 2
click at [628, 276] on span "Exclude match" at bounding box center [611, 277] width 41 height 7
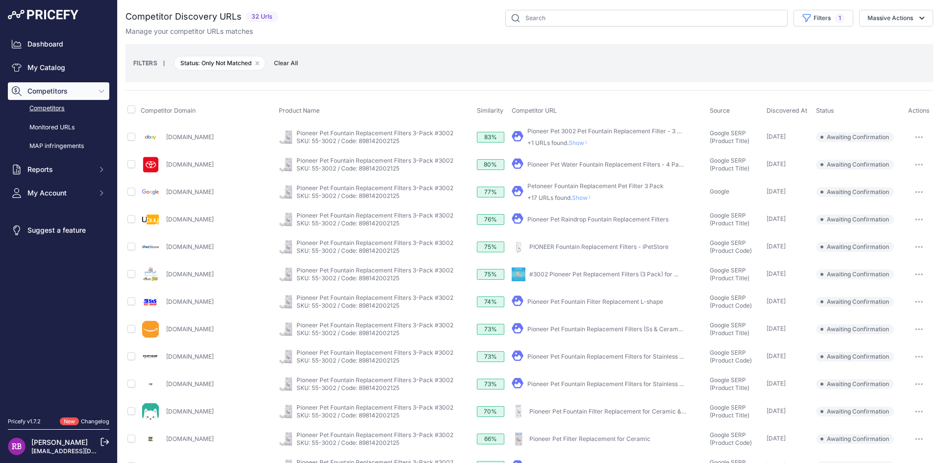
click at [919, 138] on icon "button" at bounding box center [919, 137] width 1 height 1
click at [903, 174] on button "Exclude match" at bounding box center [891, 174] width 80 height 16
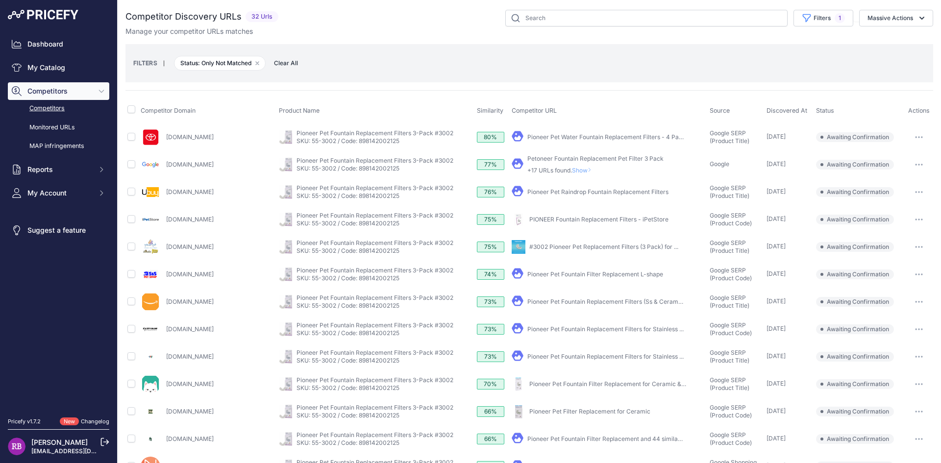
click at [576, 139] on link "Pioneer Pet Water Fountain Replacement Filters - 4 Pack" at bounding box center [606, 136] width 158 height 7
click at [913, 138] on button "button" at bounding box center [919, 137] width 20 height 14
click at [896, 175] on button "Exclude match" at bounding box center [891, 174] width 80 height 16
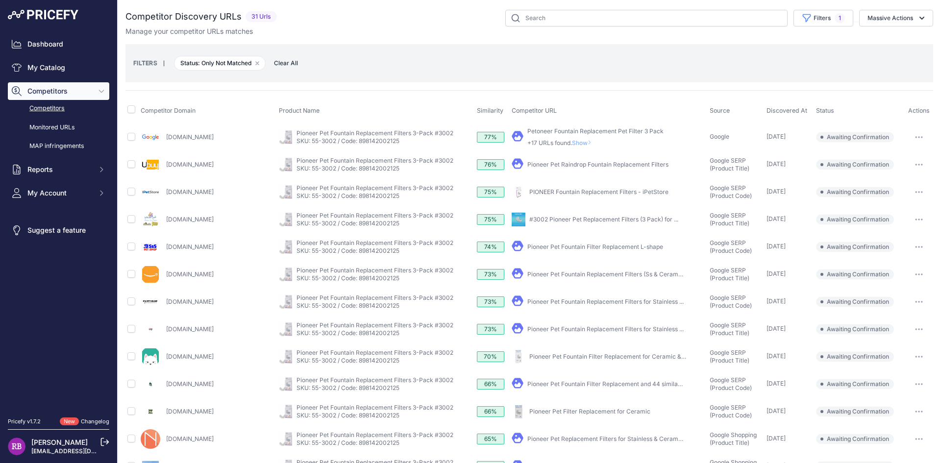
click at [572, 141] on span "Show" at bounding box center [584, 142] width 24 height 7
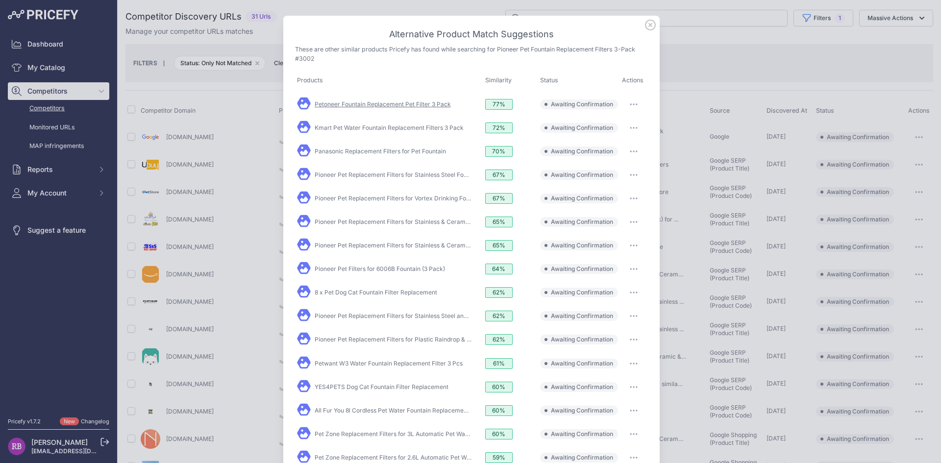
click at [394, 101] on link "Petoneer Fountain Replacement Pet Filter 3 Pack" at bounding box center [383, 103] width 136 height 7
click at [630, 105] on icon "button" at bounding box center [634, 104] width 8 height 2
click at [620, 145] on span "Exclude match" at bounding box center [611, 144] width 41 height 7
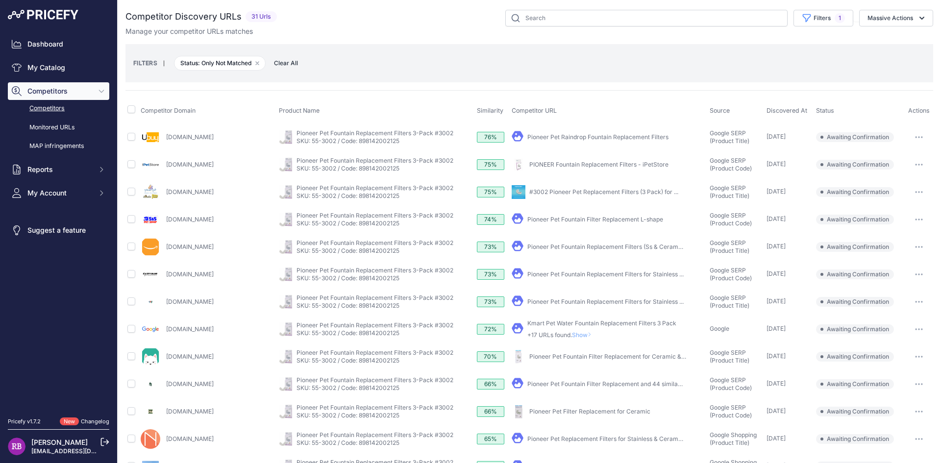
click at [563, 137] on link "Pioneer Pet Raindrop Fountain Replacement Filters" at bounding box center [597, 136] width 141 height 7
click at [915, 136] on icon "button" at bounding box center [919, 137] width 8 height 2
click at [903, 157] on button "Confirm match" at bounding box center [891, 158] width 80 height 16
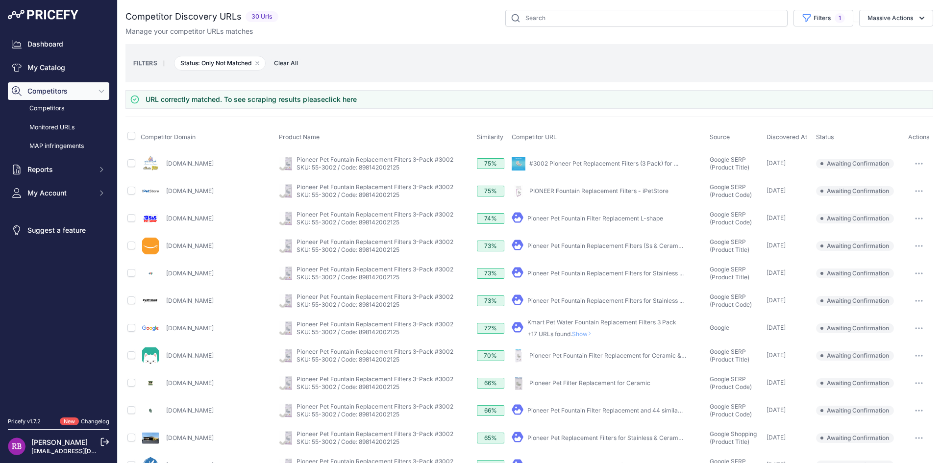
click at [915, 190] on icon "button" at bounding box center [919, 191] width 8 height 2
click at [907, 209] on button "Confirm match" at bounding box center [891, 212] width 80 height 16
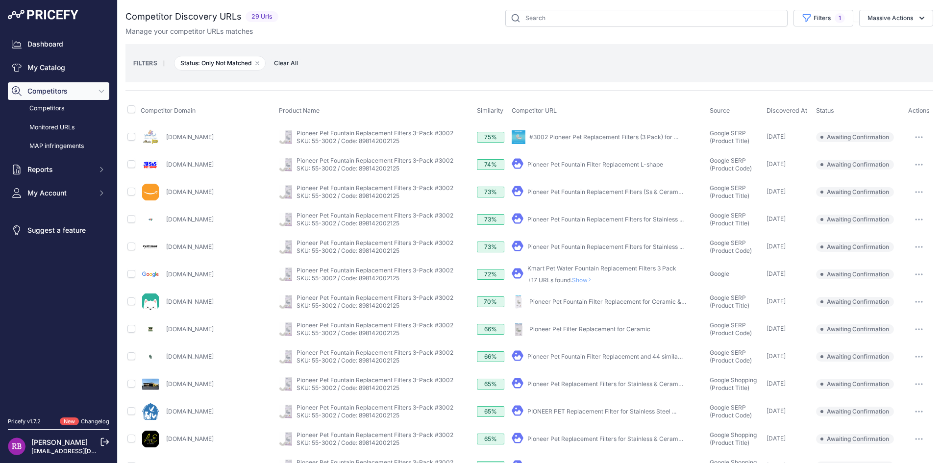
click at [568, 163] on link "Pioneer Pet Fountain Filter Replacement L-shape" at bounding box center [595, 164] width 136 height 7
click at [597, 193] on link "Pioneer Pet Fountain Replacement Filters (Ss & Ceramic) ..." at bounding box center [609, 191] width 164 height 7
click at [909, 193] on button "button" at bounding box center [919, 192] width 20 height 14
click at [0, 0] on button "Confirm match" at bounding box center [0, 0] width 0 height 0
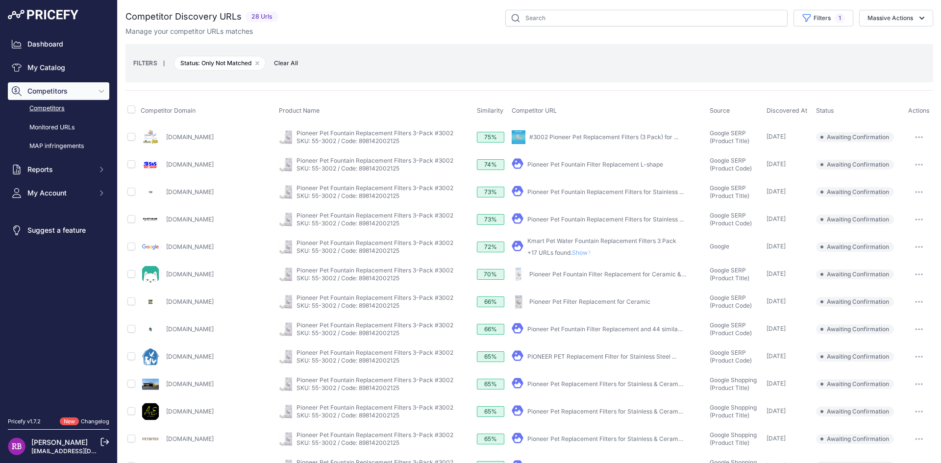
click at [594, 191] on link "Pioneer Pet Fountain Replacement Filters for Stainless ..." at bounding box center [605, 191] width 156 height 7
click at [915, 190] on button "button" at bounding box center [919, 192] width 20 height 14
click at [0, 0] on button "Confirm match" at bounding box center [0, 0] width 0 height 0
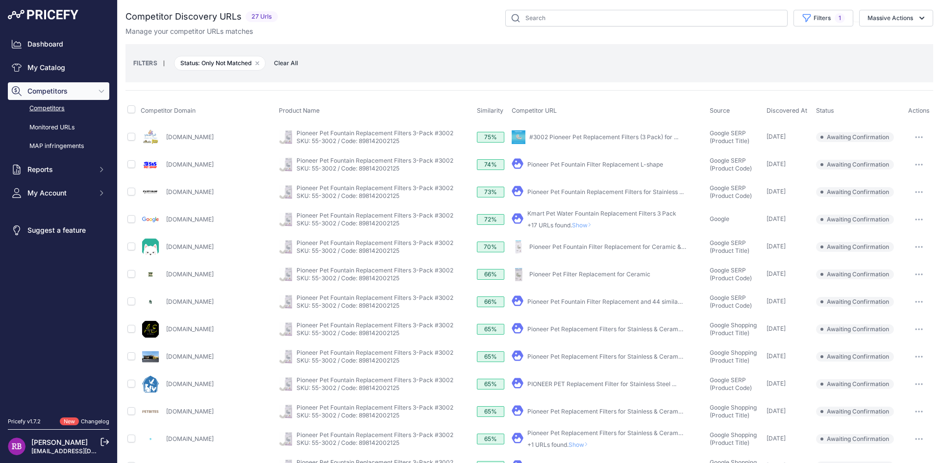
click at [562, 163] on link "Pioneer Pet Fountain Filter Replacement L-shape" at bounding box center [595, 164] width 136 height 7
click at [914, 162] on button "button" at bounding box center [919, 165] width 20 height 14
click at [903, 201] on button "Exclude match" at bounding box center [891, 201] width 80 height 16
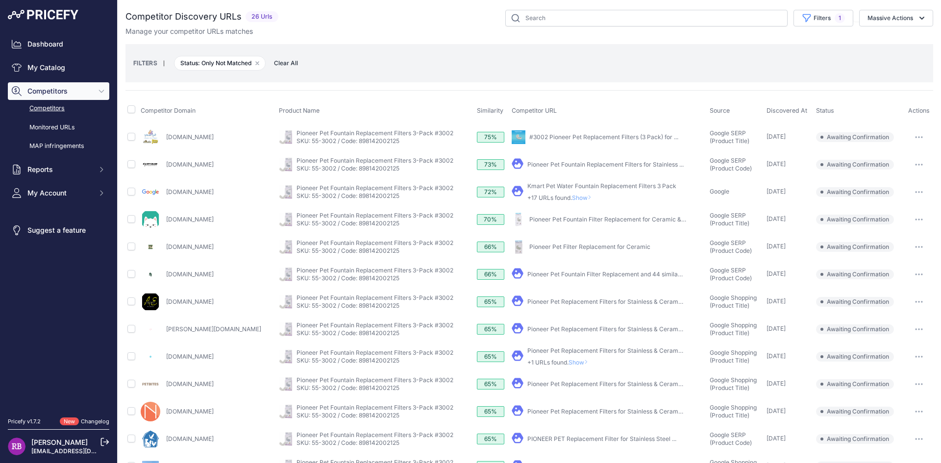
click at [579, 136] on link "#3002 Pioneer Pet Replacement Filters (3 Pack) for ..." at bounding box center [603, 136] width 149 height 7
click at [915, 136] on icon "button" at bounding box center [919, 137] width 8 height 2
click at [915, 154] on button "Confirm match" at bounding box center [891, 158] width 80 height 16
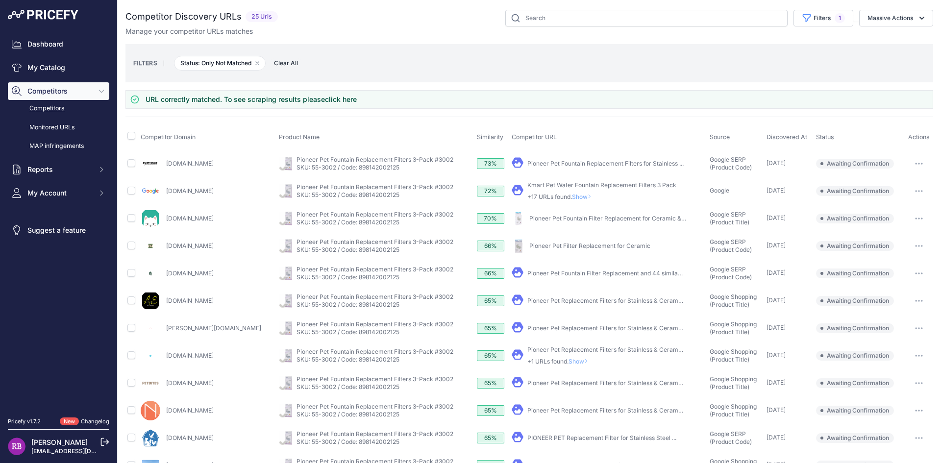
click at [606, 165] on link "Pioneer Pet Fountain Replacement Filters for Stainless ..." at bounding box center [605, 163] width 156 height 7
click at [922, 164] on icon "button" at bounding box center [922, 163] width 1 height 1
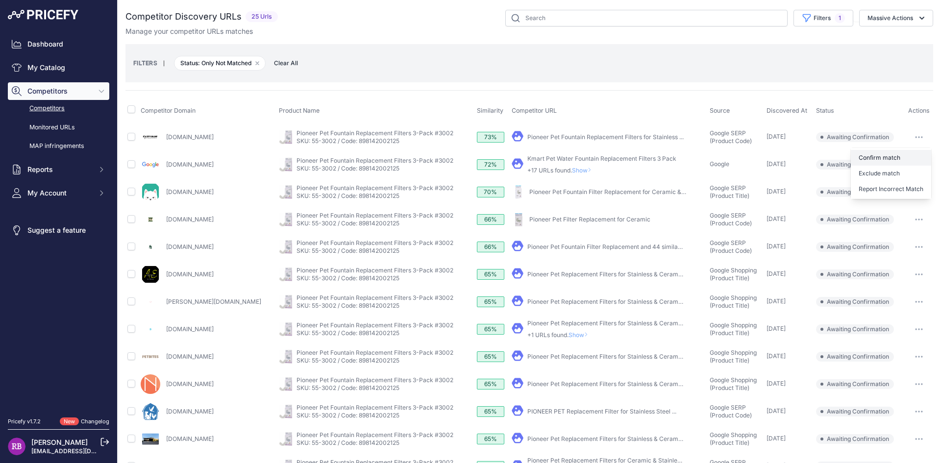
click at [901, 162] on button "Confirm match" at bounding box center [891, 158] width 80 height 16
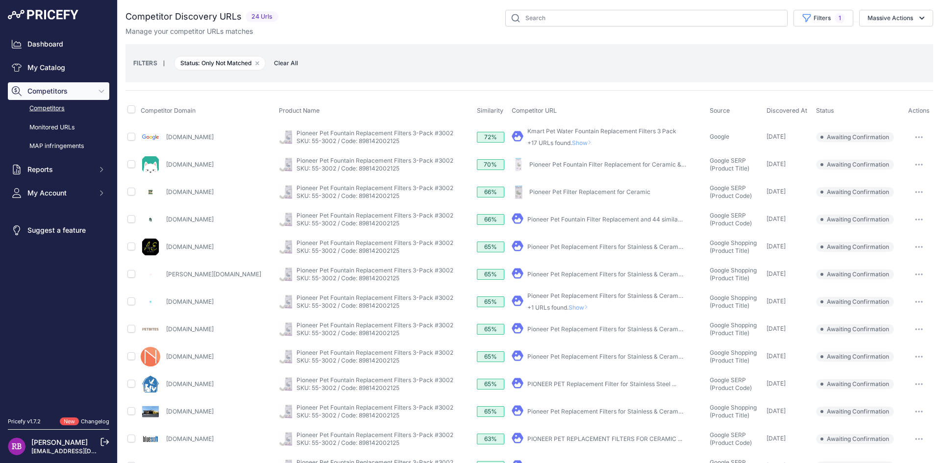
click at [587, 130] on link "Kmart Pet Water Fountain Replacement Filters 3 Pack" at bounding box center [601, 130] width 149 height 7
click at [572, 145] on span "Show" at bounding box center [584, 142] width 24 height 7
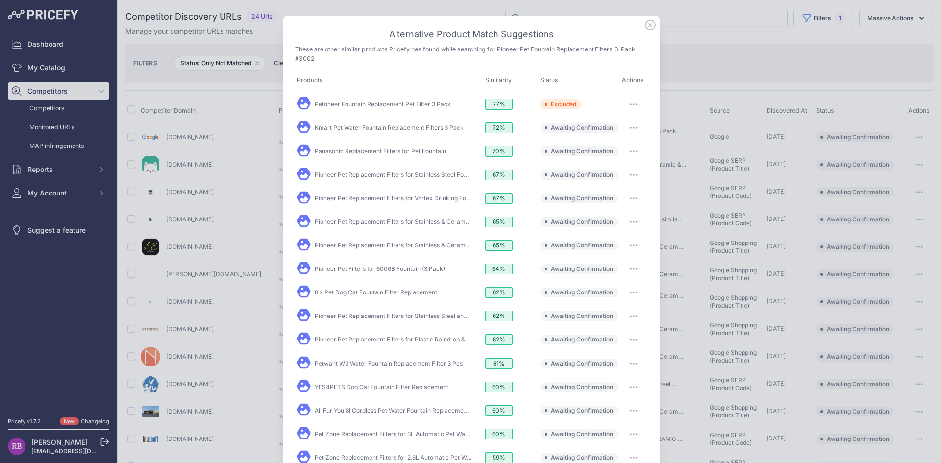
click at [633, 127] on icon "button" at bounding box center [633, 127] width 1 height 1
click at [628, 166] on button "Exclude match" at bounding box center [614, 168] width 63 height 16
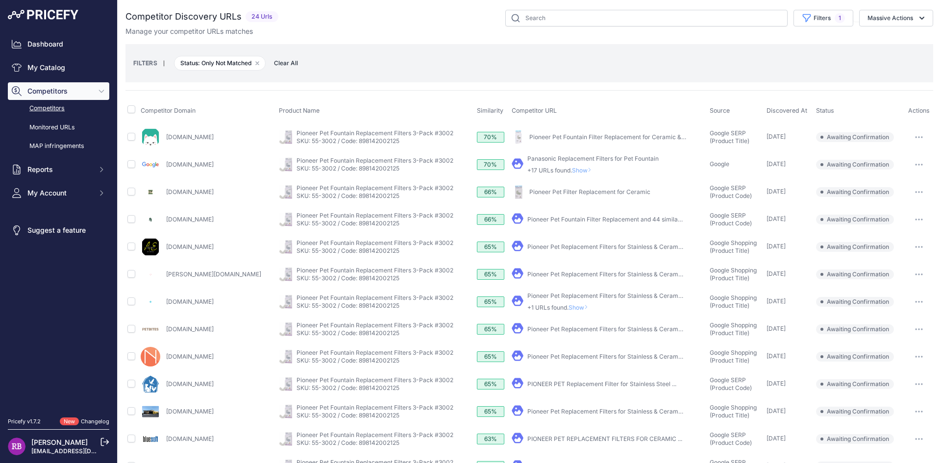
click at [612, 139] on link "Pioneer Pet Fountain Filter Replacement for Ceramic & ..." at bounding box center [608, 136] width 158 height 7
click at [915, 138] on icon "button" at bounding box center [919, 137] width 8 height 2
click at [906, 175] on button "Exclude match" at bounding box center [891, 174] width 80 height 16
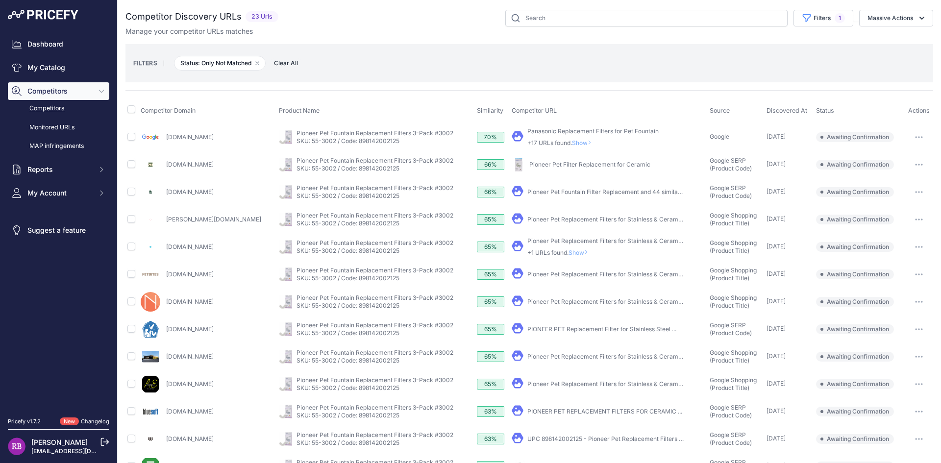
click at [569, 165] on link "Pioneer Pet Filter Replacement for Ceramic" at bounding box center [589, 164] width 121 height 7
click at [914, 163] on button "button" at bounding box center [919, 165] width 20 height 14
click at [891, 188] on button "Confirm match" at bounding box center [891, 185] width 80 height 16
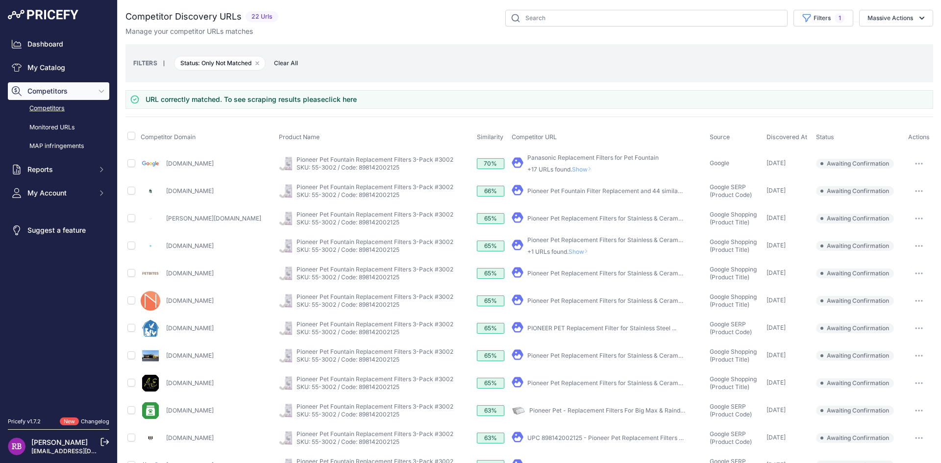
click at [553, 239] on link "Pioneer Pet Replacement Filters for Stainless & Ceramic Fountains" at bounding box center [619, 239] width 184 height 7
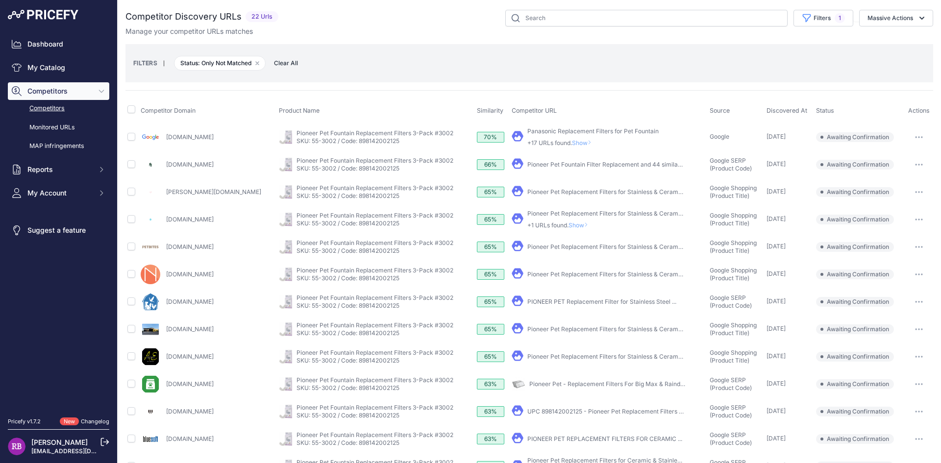
click at [567, 275] on link "Pioneer Pet Replacement Filters for Stainless & Ceramic Fountains" at bounding box center [619, 274] width 184 height 7
click at [915, 274] on icon "button" at bounding box center [919, 275] width 8 height 2
click at [0, 0] on button "Confirm match" at bounding box center [0, 0] width 0 height 0
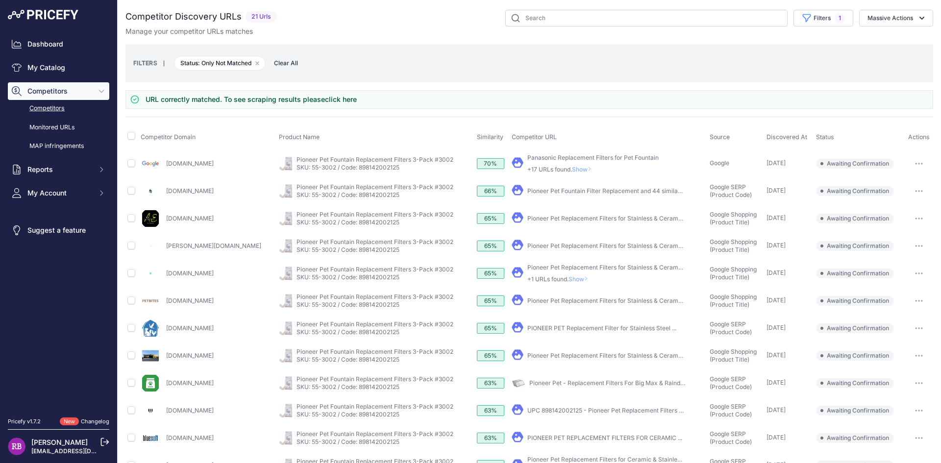
click at [642, 246] on link "Pioneer Pet Replacement Filters for Stainless & Ceramic Fountains" at bounding box center [619, 245] width 184 height 7
click at [915, 245] on icon "button" at bounding box center [919, 246] width 8 height 2
click at [0, 0] on button "Confirm match" at bounding box center [0, 0] width 0 height 0
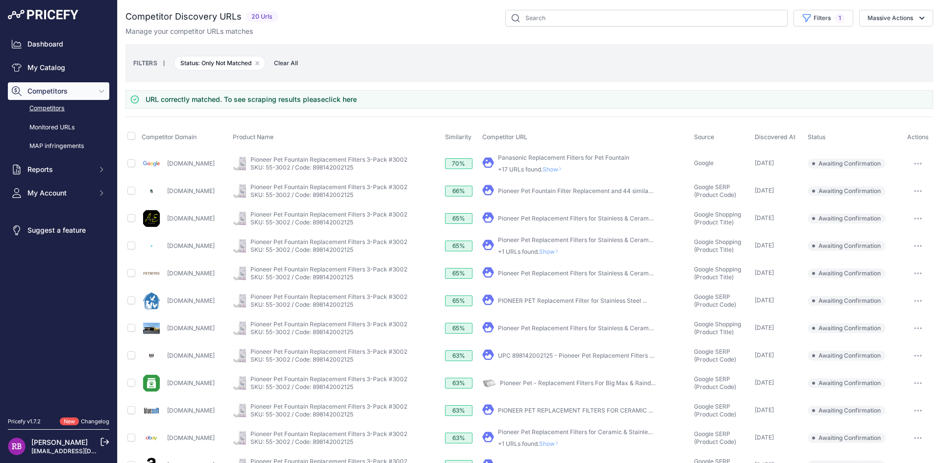
click at [576, 221] on link "Pioneer Pet Replacement Filters for Stainless & Ceramic Fountains" at bounding box center [590, 218] width 184 height 7
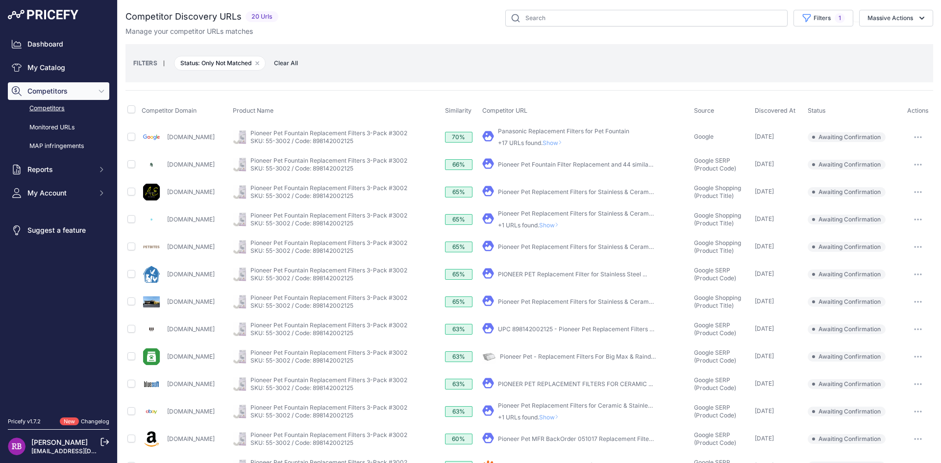
click at [913, 218] on button "button" at bounding box center [918, 220] width 20 height 14
click at [0, 0] on button "Confirm match" at bounding box center [0, 0] width 0 height 0
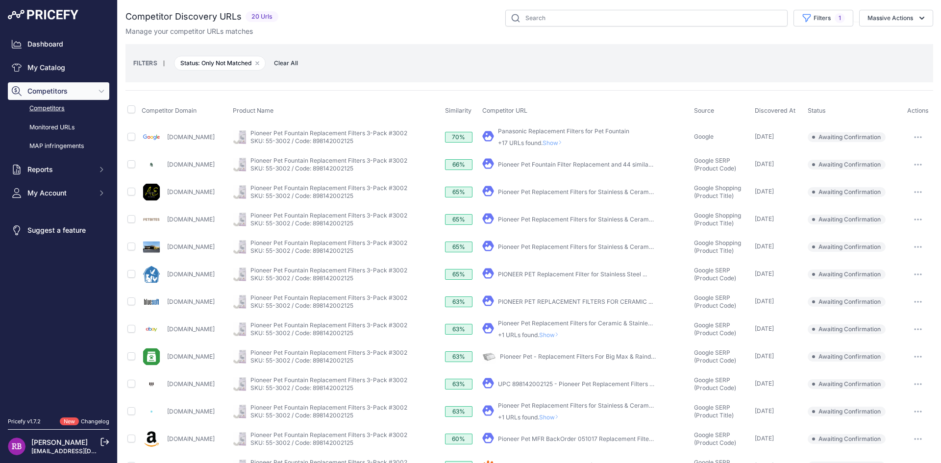
click at [636, 220] on link "Pioneer Pet Replacement Filters for Stainless & Ceramic Fountains" at bounding box center [590, 219] width 184 height 7
click at [914, 219] on icon "button" at bounding box center [918, 220] width 8 height 2
click at [0, 0] on button "Confirm match" at bounding box center [0, 0] width 0 height 0
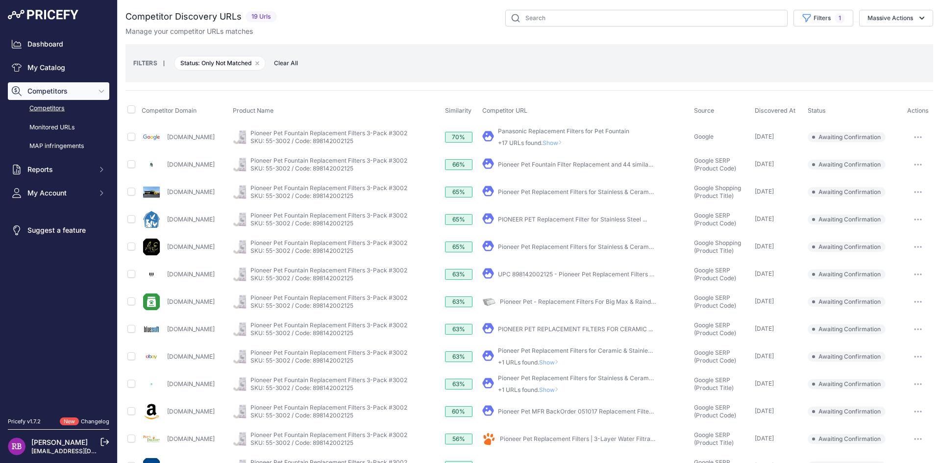
click at [584, 193] on link "Pioneer Pet Replacement Filters for Stainless & Ceramic Fountains" at bounding box center [590, 191] width 184 height 7
click at [914, 191] on icon "button" at bounding box center [918, 192] width 8 height 2
click at [0, 0] on button "Confirm match" at bounding box center [0, 0] width 0 height 0
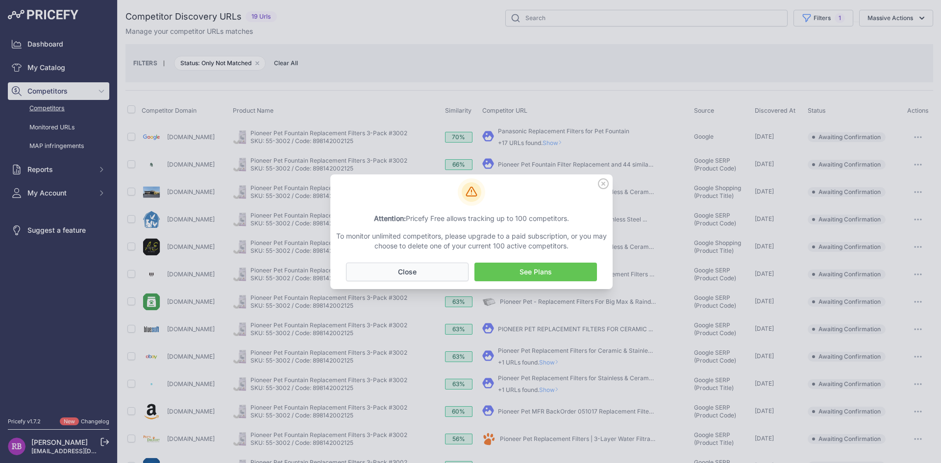
click at [393, 274] on button "No Close" at bounding box center [407, 272] width 123 height 19
